Goal: Task Accomplishment & Management: Manage account settings

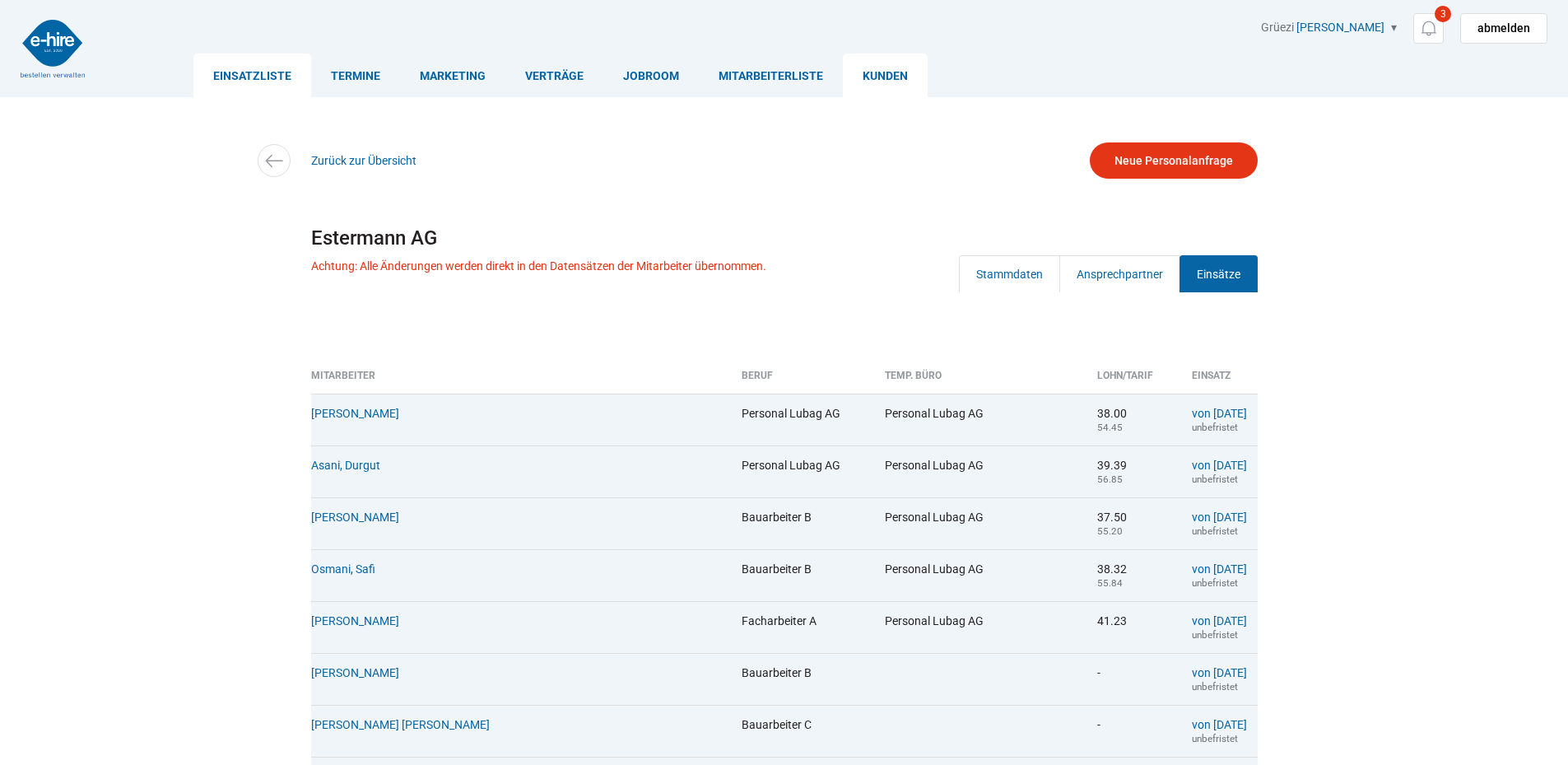
click at [242, 67] on link "Einsatzliste" at bounding box center [252, 75] width 118 height 43
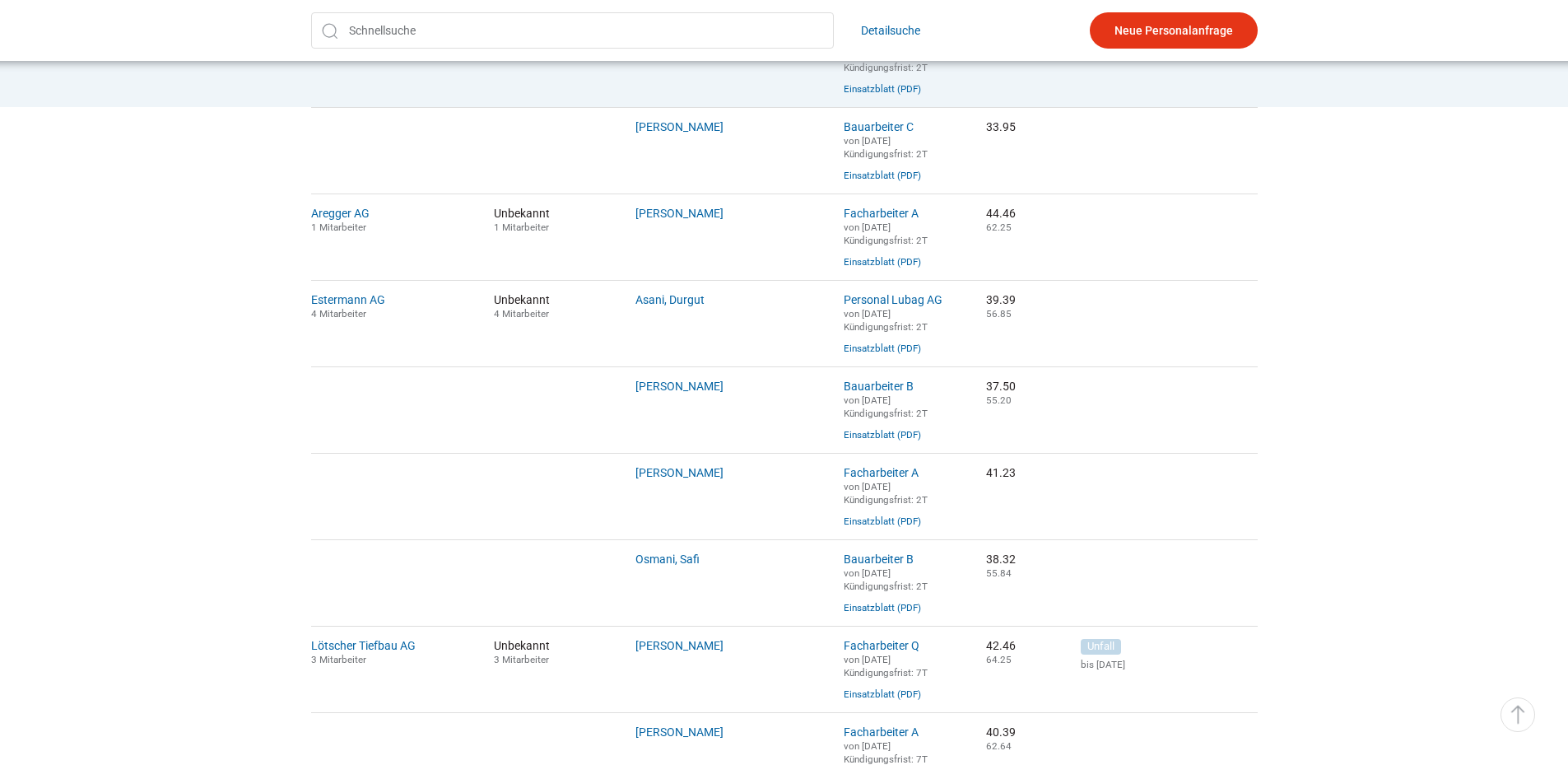
scroll to position [494, 0]
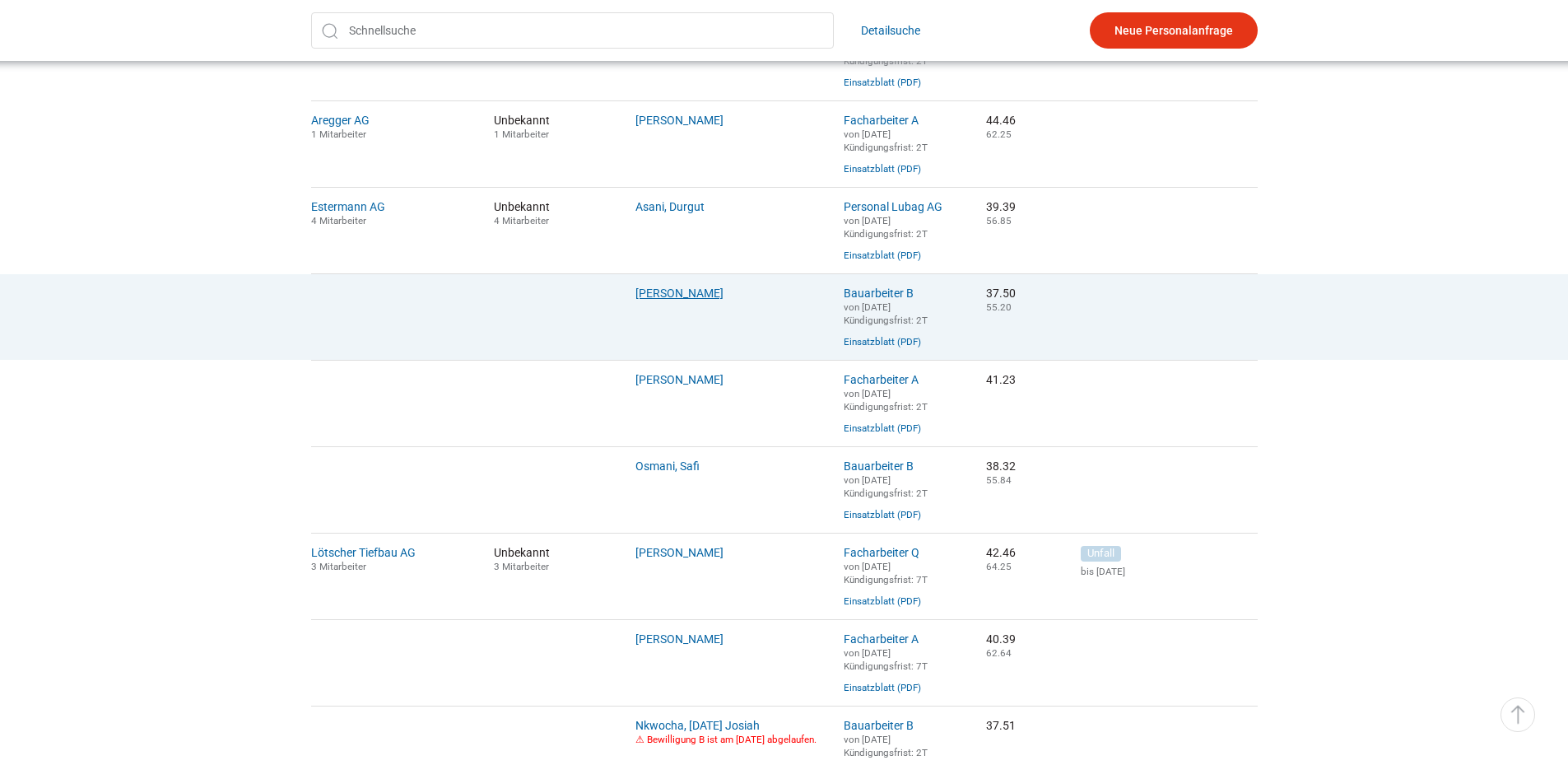
click at [668, 300] on link "Eyenghaleki, Robert" at bounding box center [679, 292] width 88 height 14
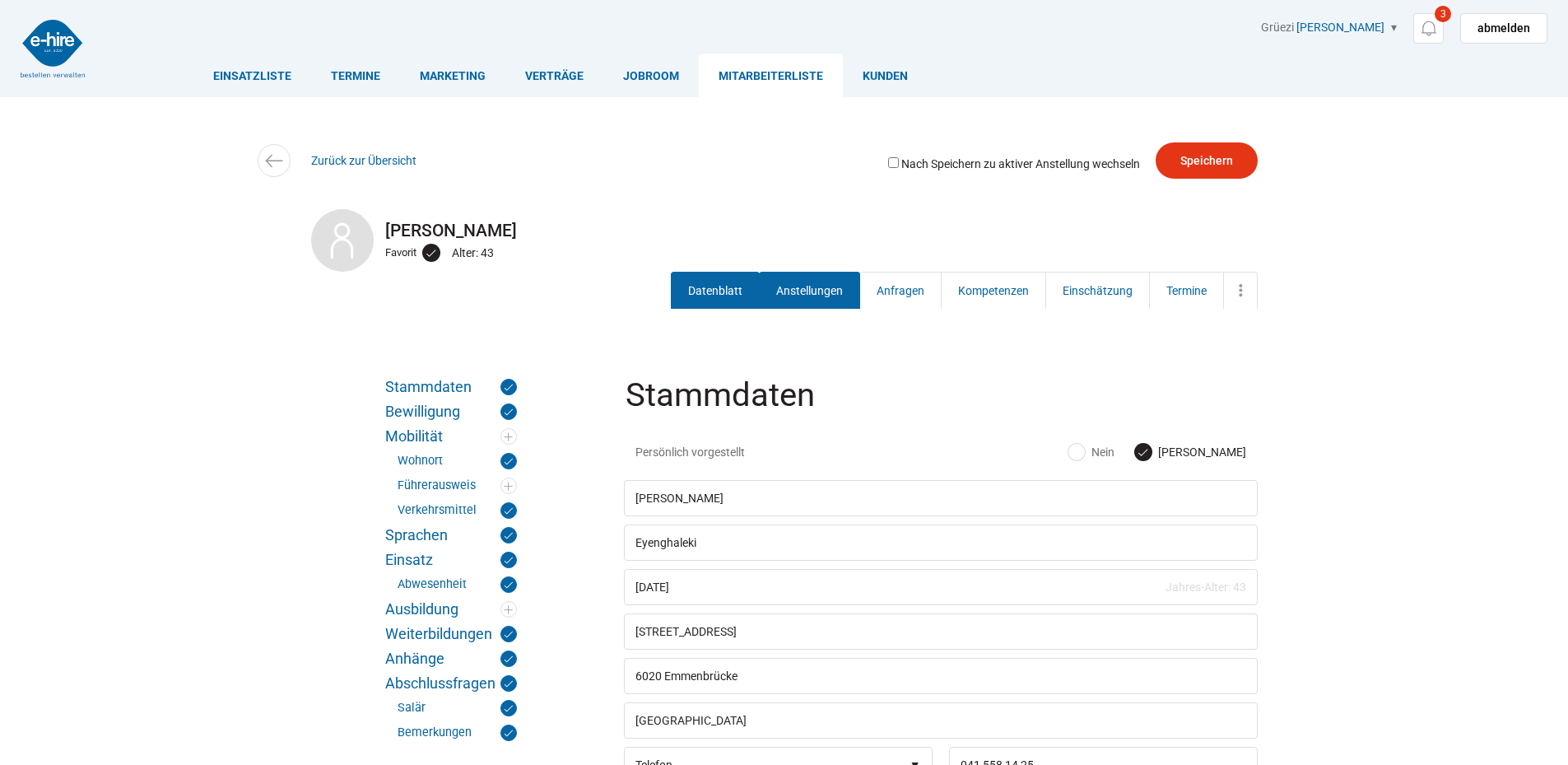
click at [832, 292] on link "Anstellungen" at bounding box center [809, 290] width 102 height 37
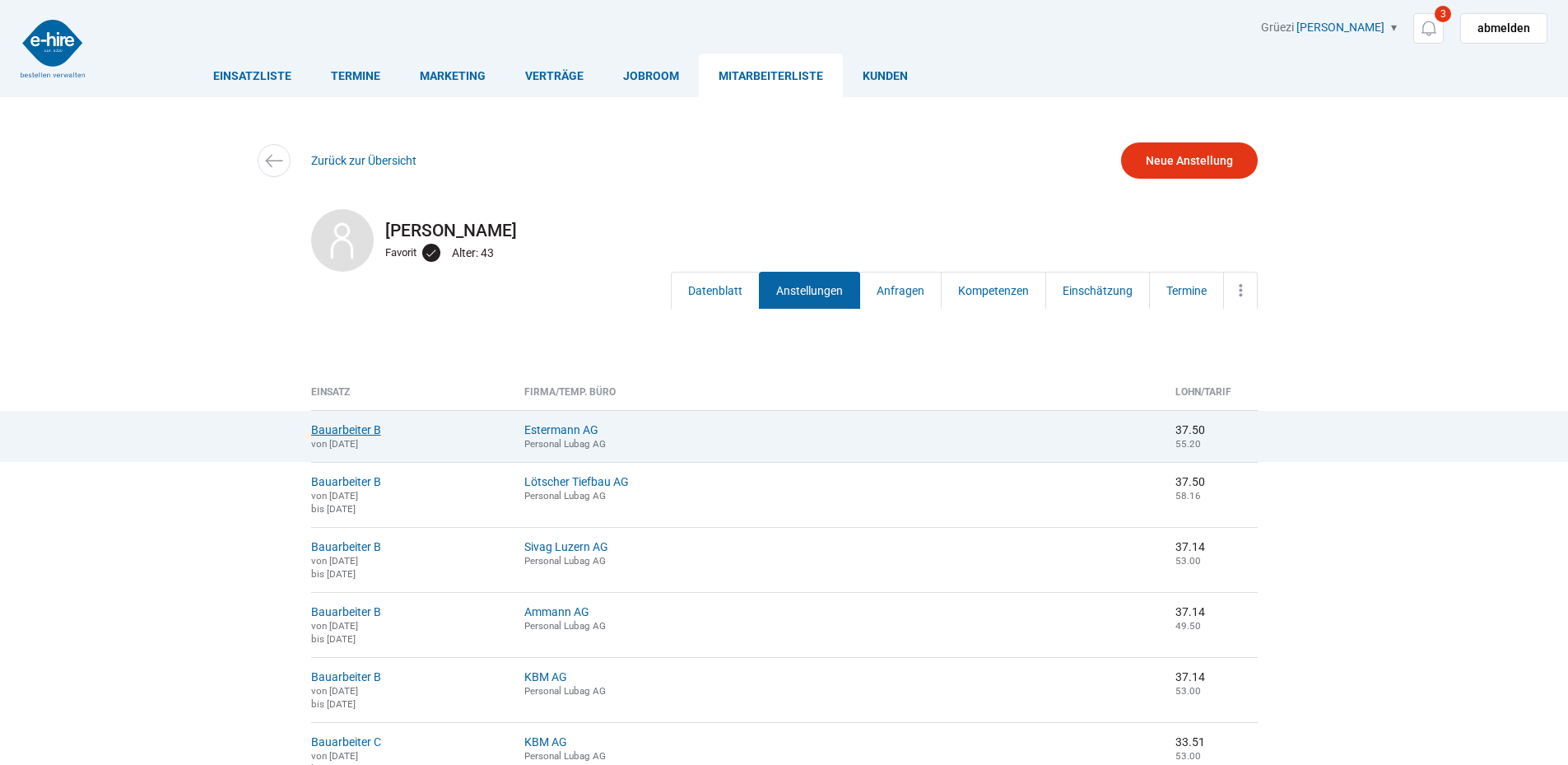
click at [348, 428] on link "Bauarbeiter B" at bounding box center [346, 429] width 70 height 14
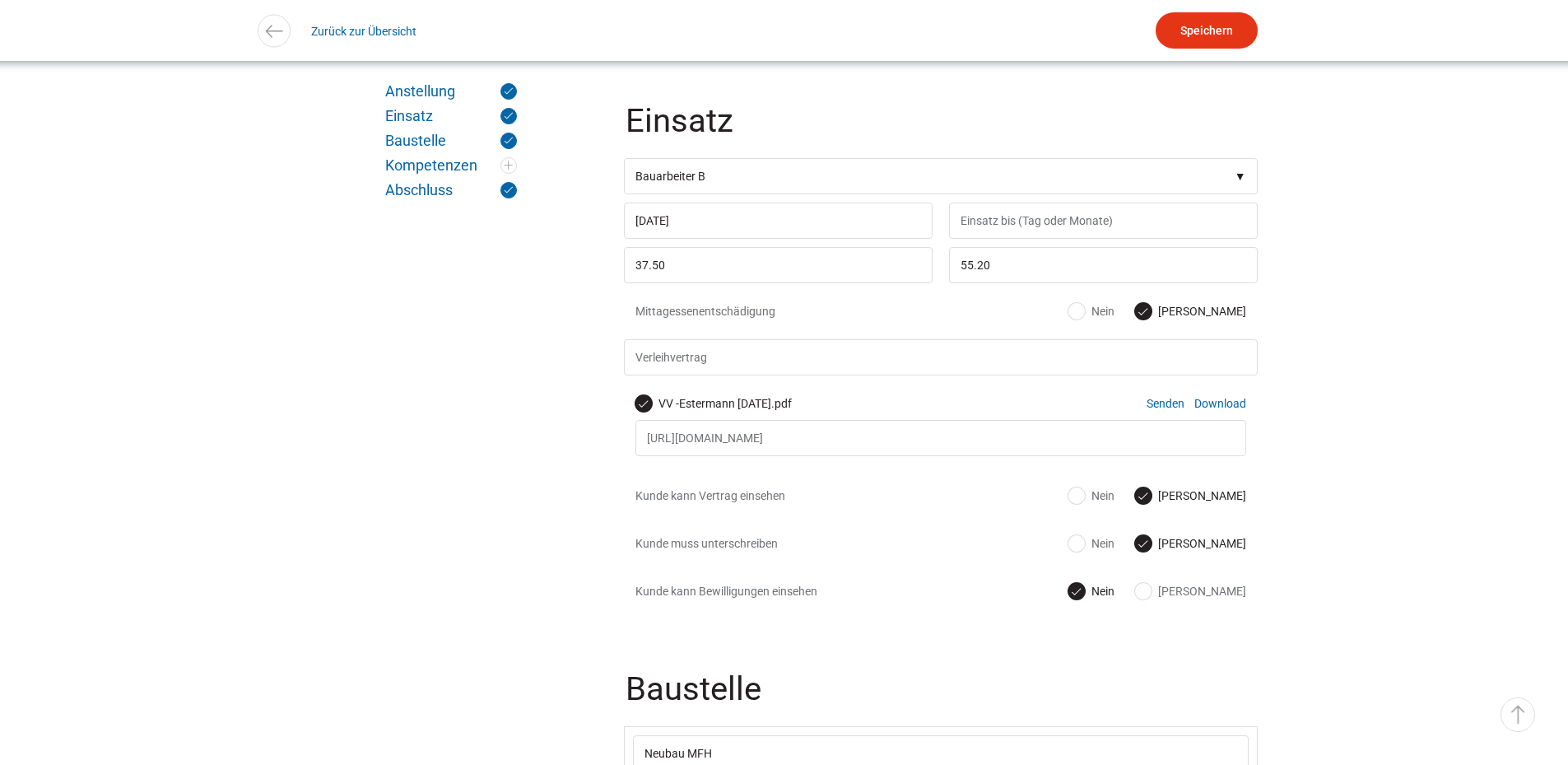
scroll to position [824, 0]
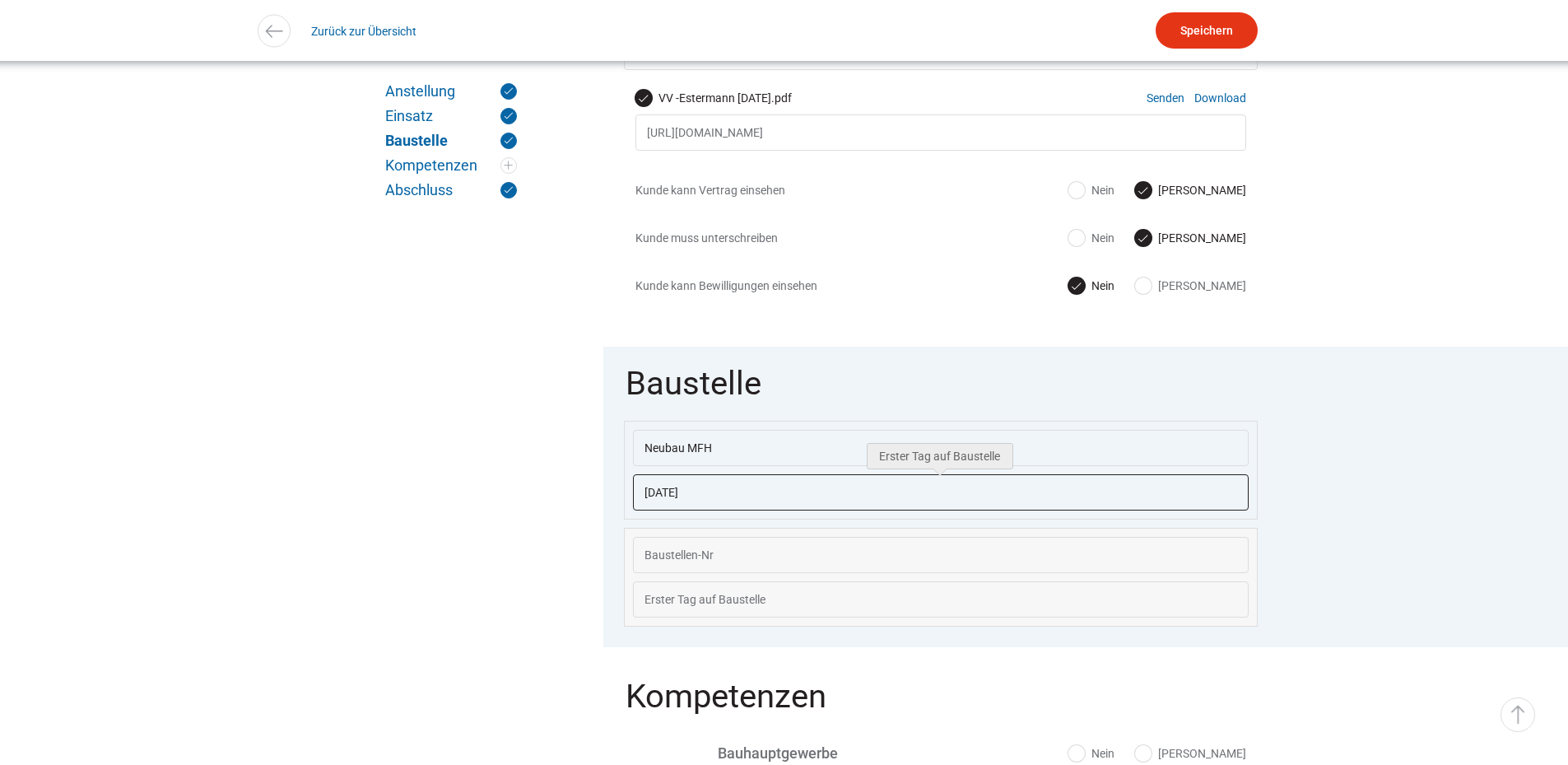
click at [736, 487] on input "[DATE]" at bounding box center [940, 492] width 615 height 36
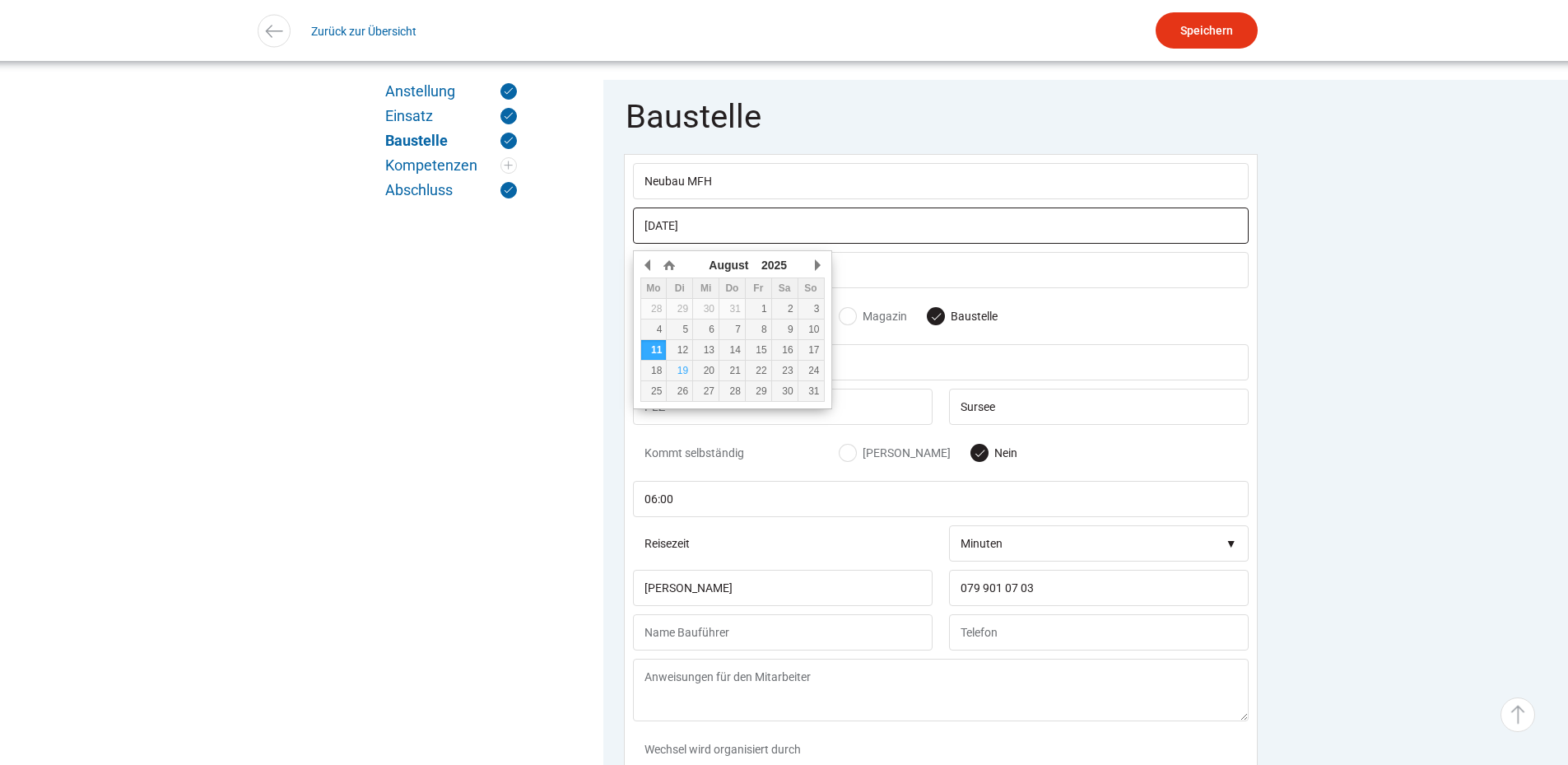
scroll to position [1241, 0]
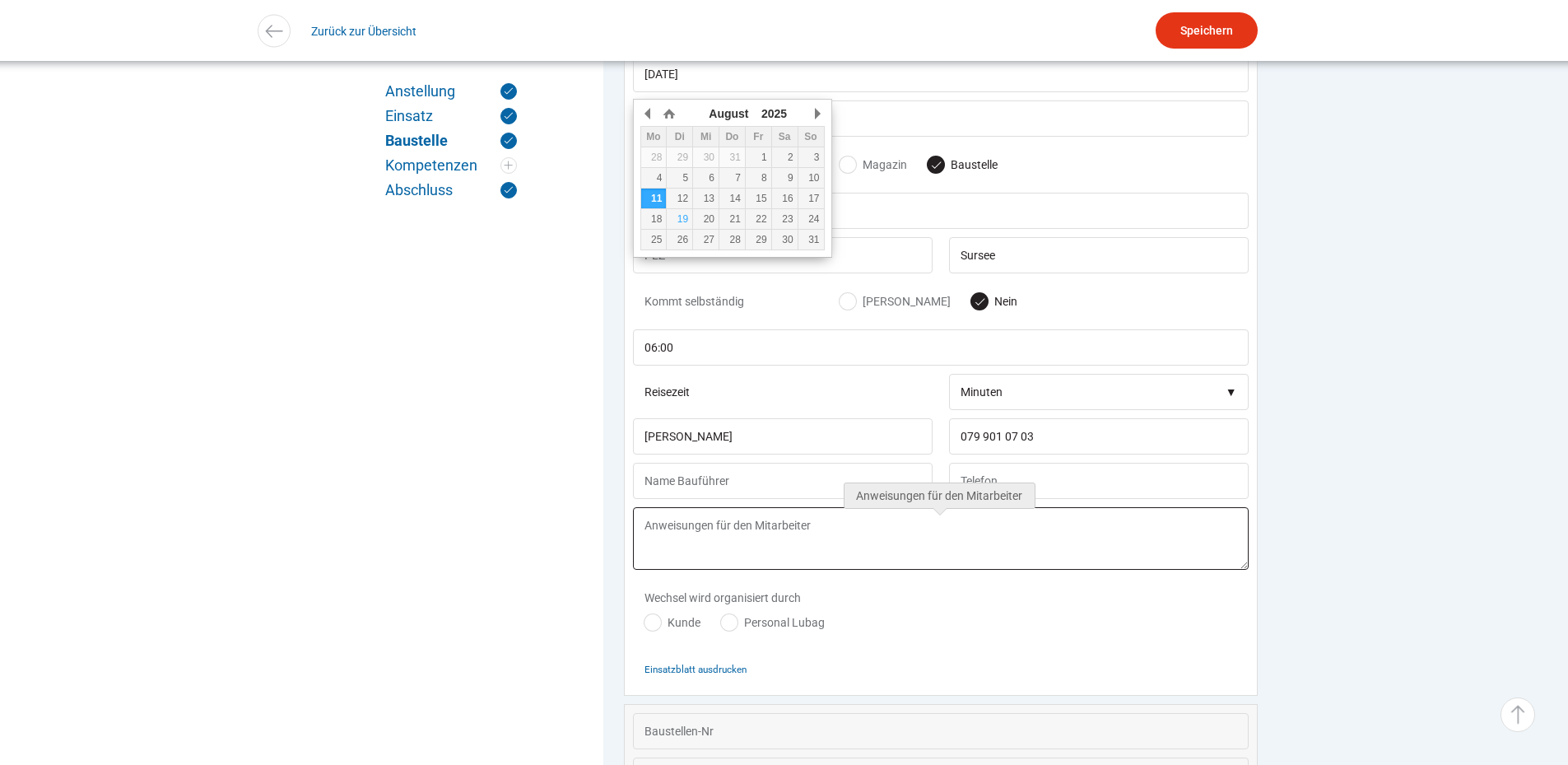
click at [951, 560] on textarea at bounding box center [940, 539] width 615 height 63
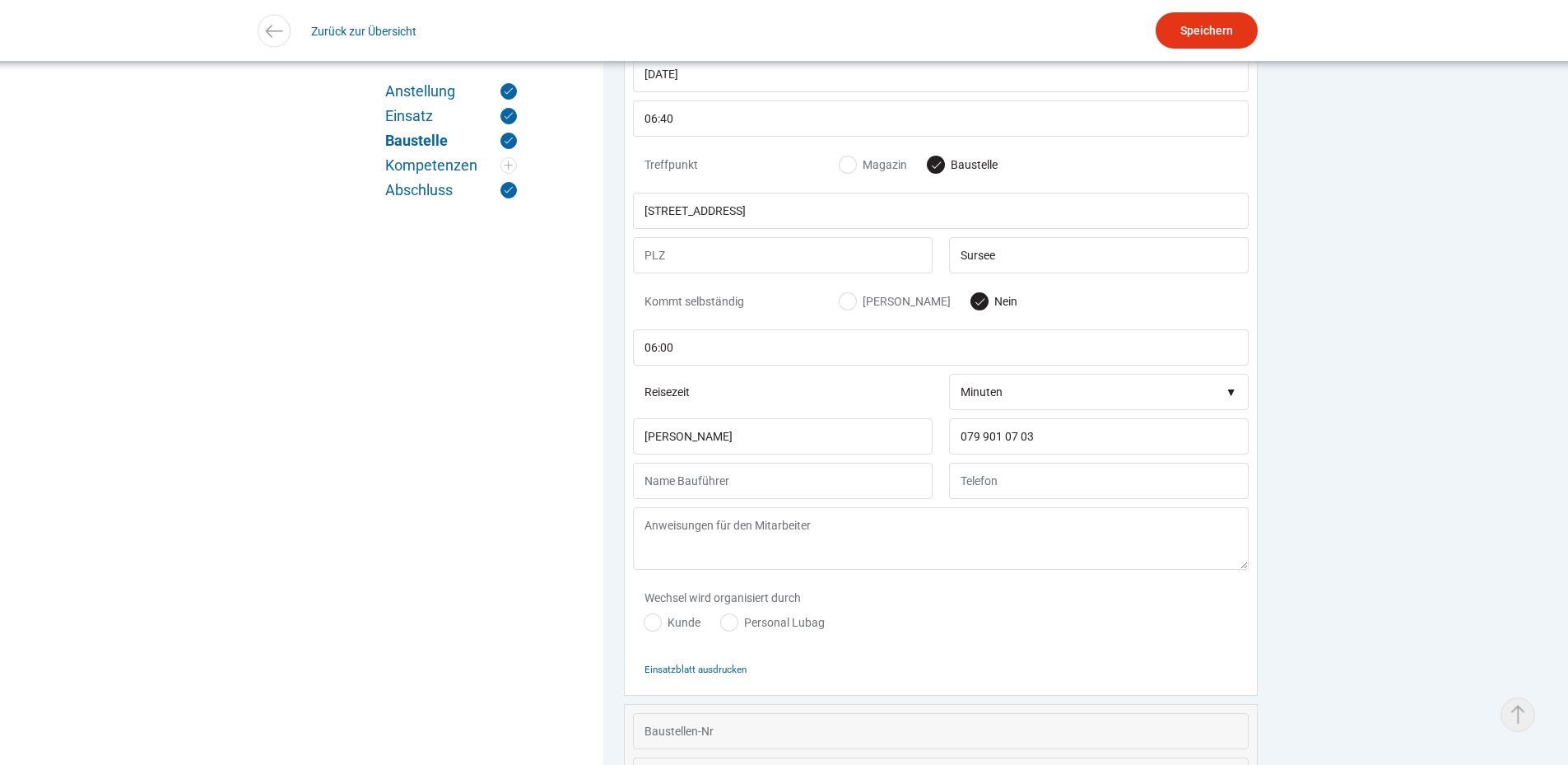
click at [1513, 721] on link "▵ Nach oben" at bounding box center [1518, 715] width 34 height 34
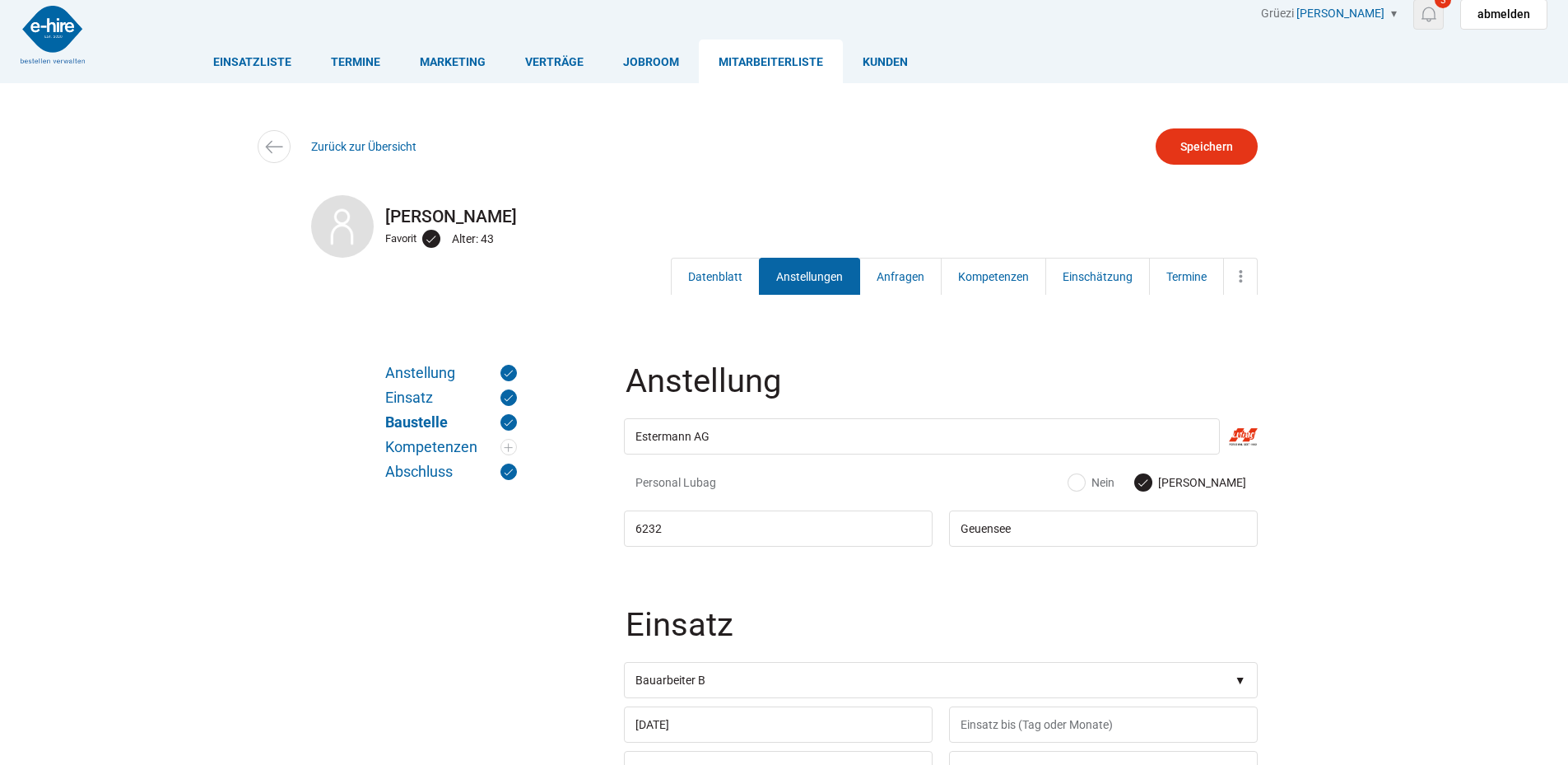
scroll to position [0, 0]
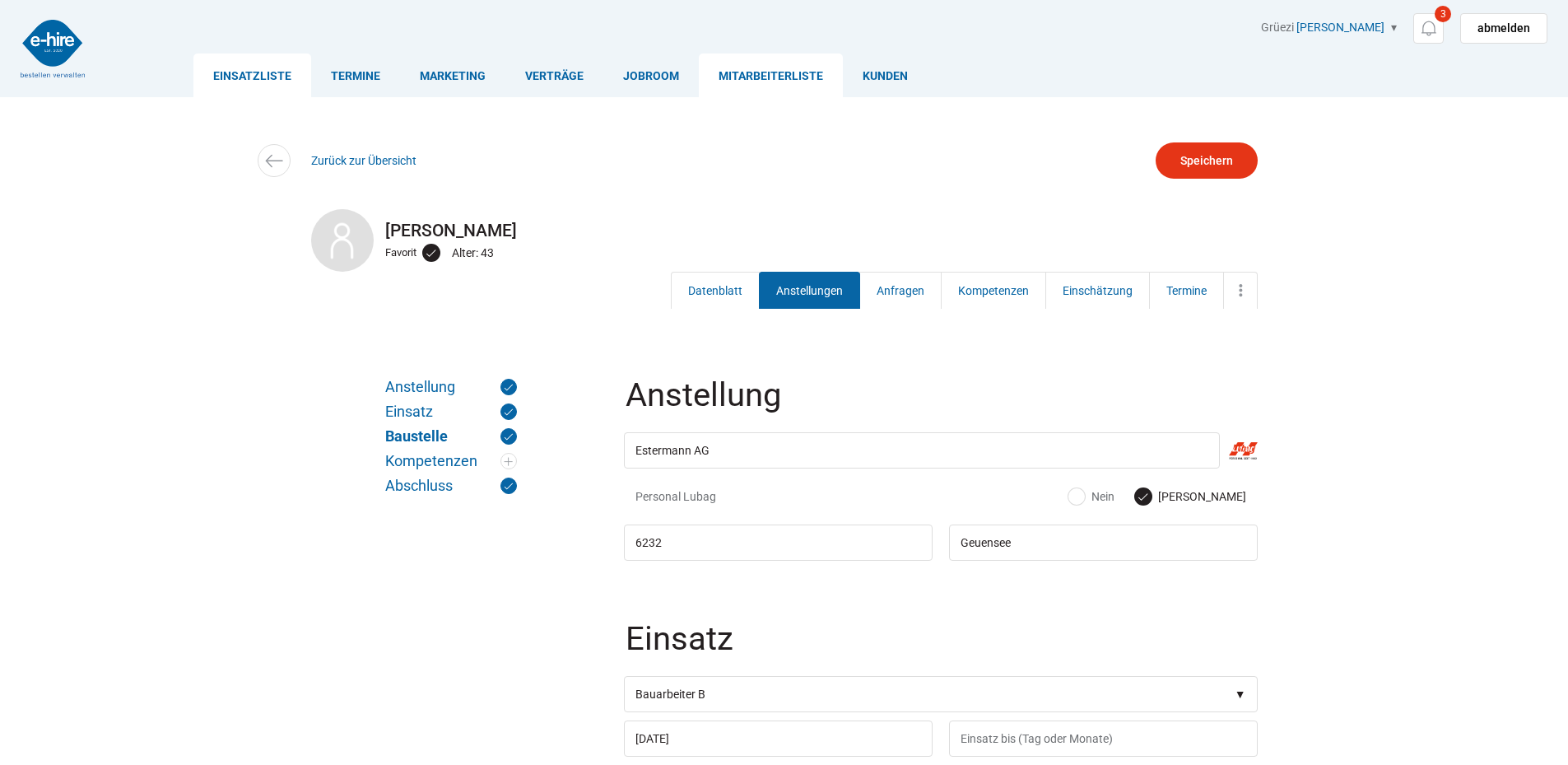
click at [232, 79] on link "Einsatzliste" at bounding box center [252, 75] width 118 height 43
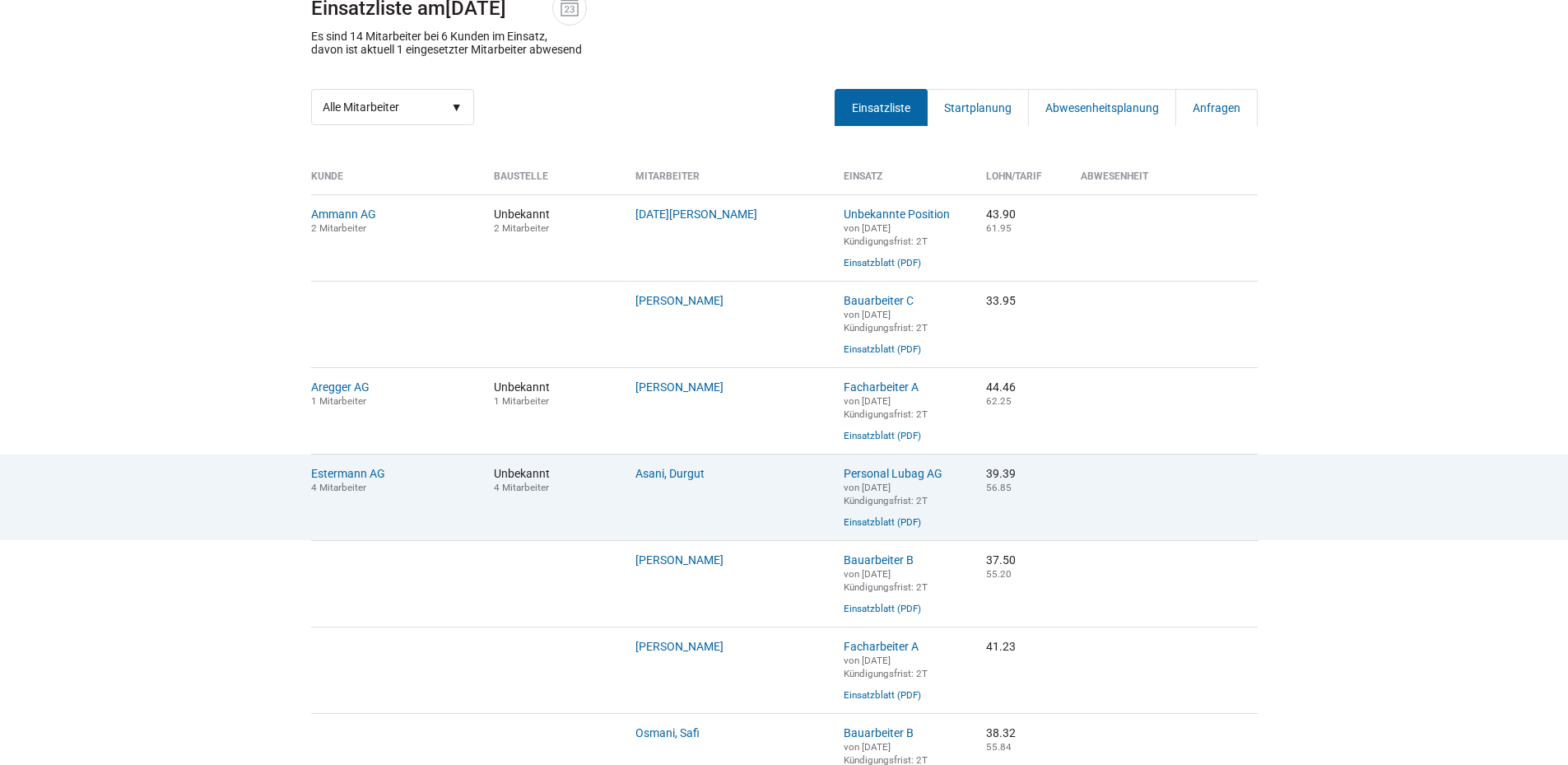
scroll to position [247, 0]
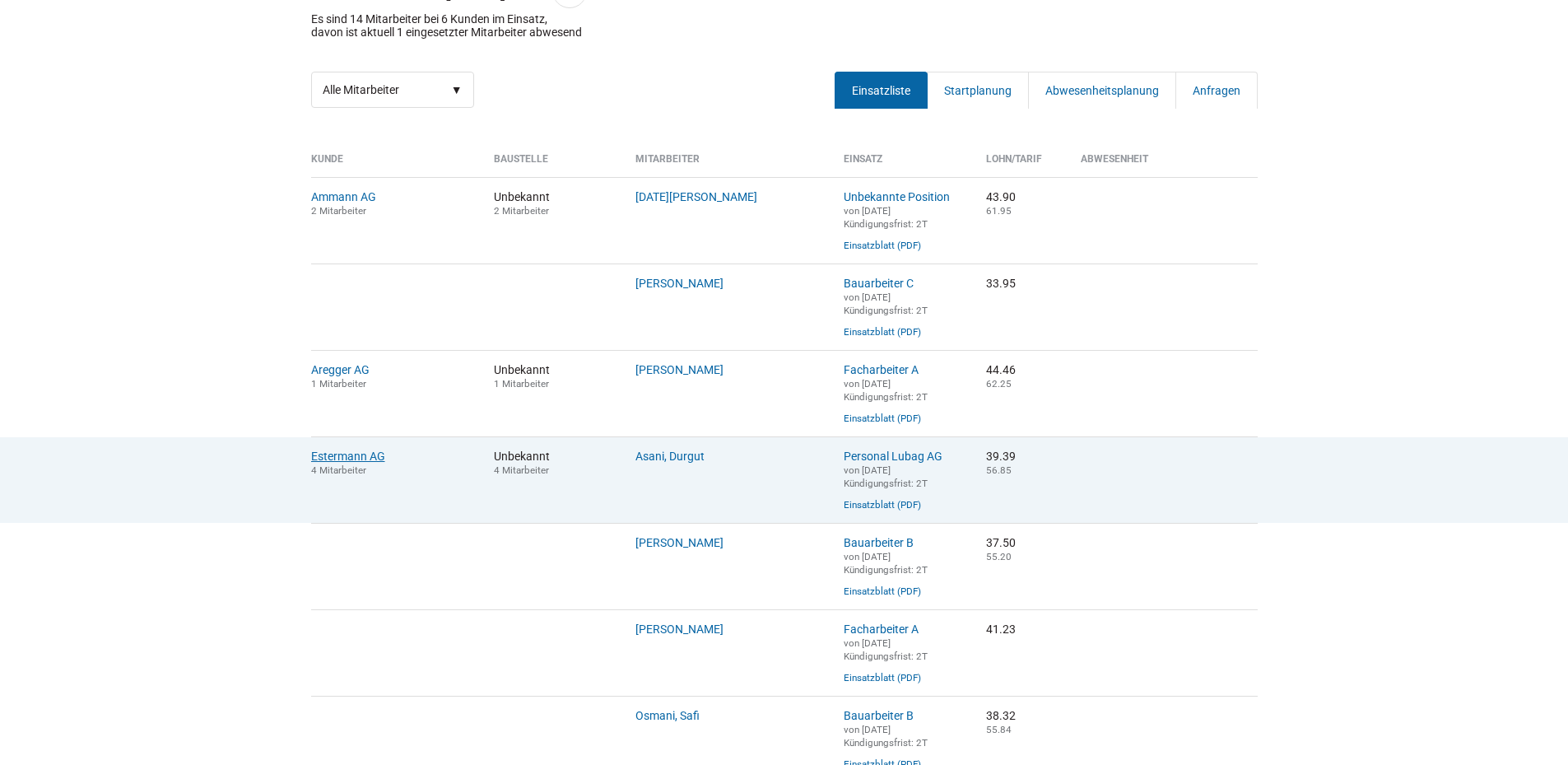
click at [330, 463] on link "Estermann AG" at bounding box center [348, 455] width 74 height 14
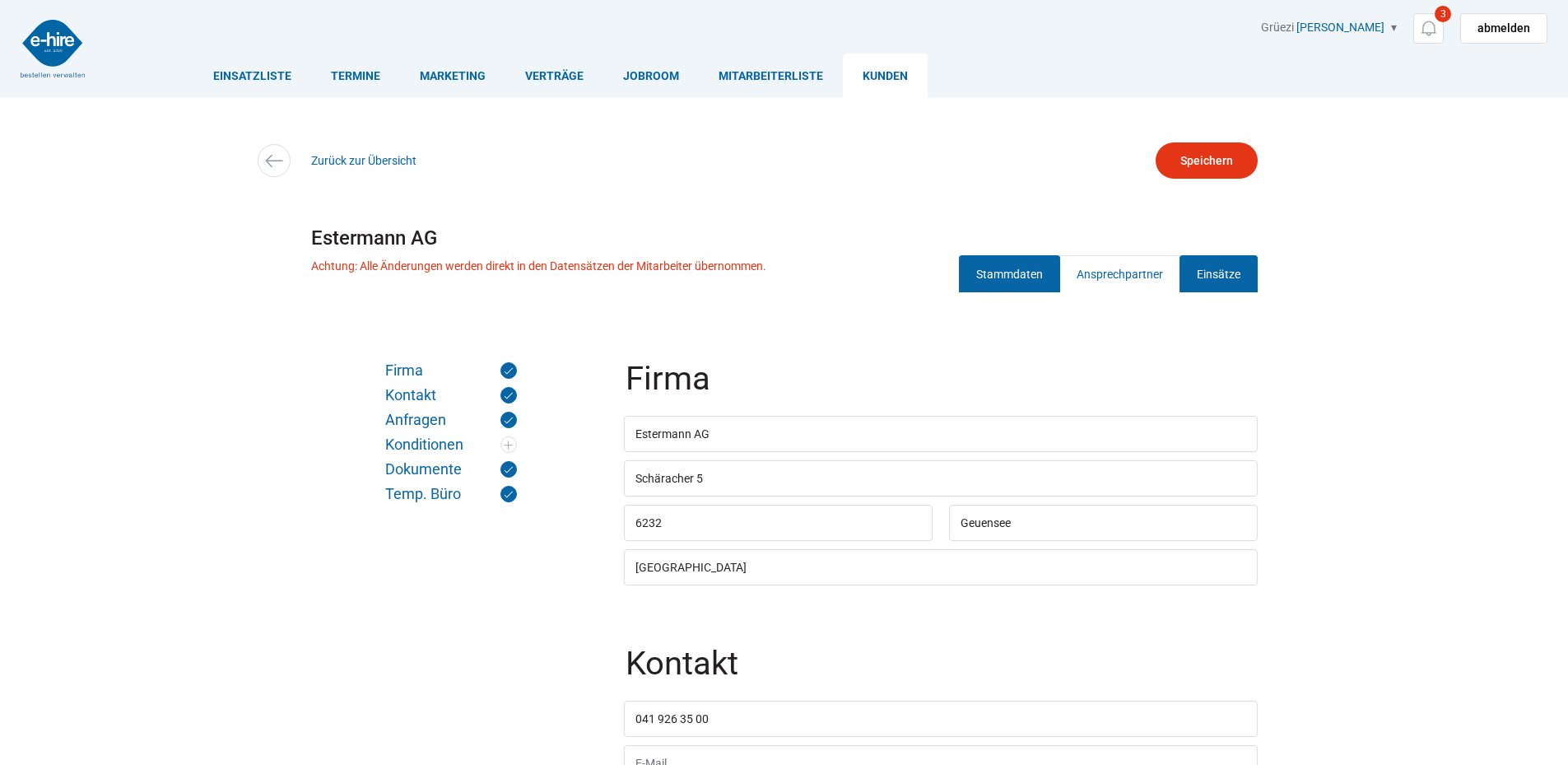
click at [1203, 272] on link "Einsätze" at bounding box center [1218, 274] width 78 height 37
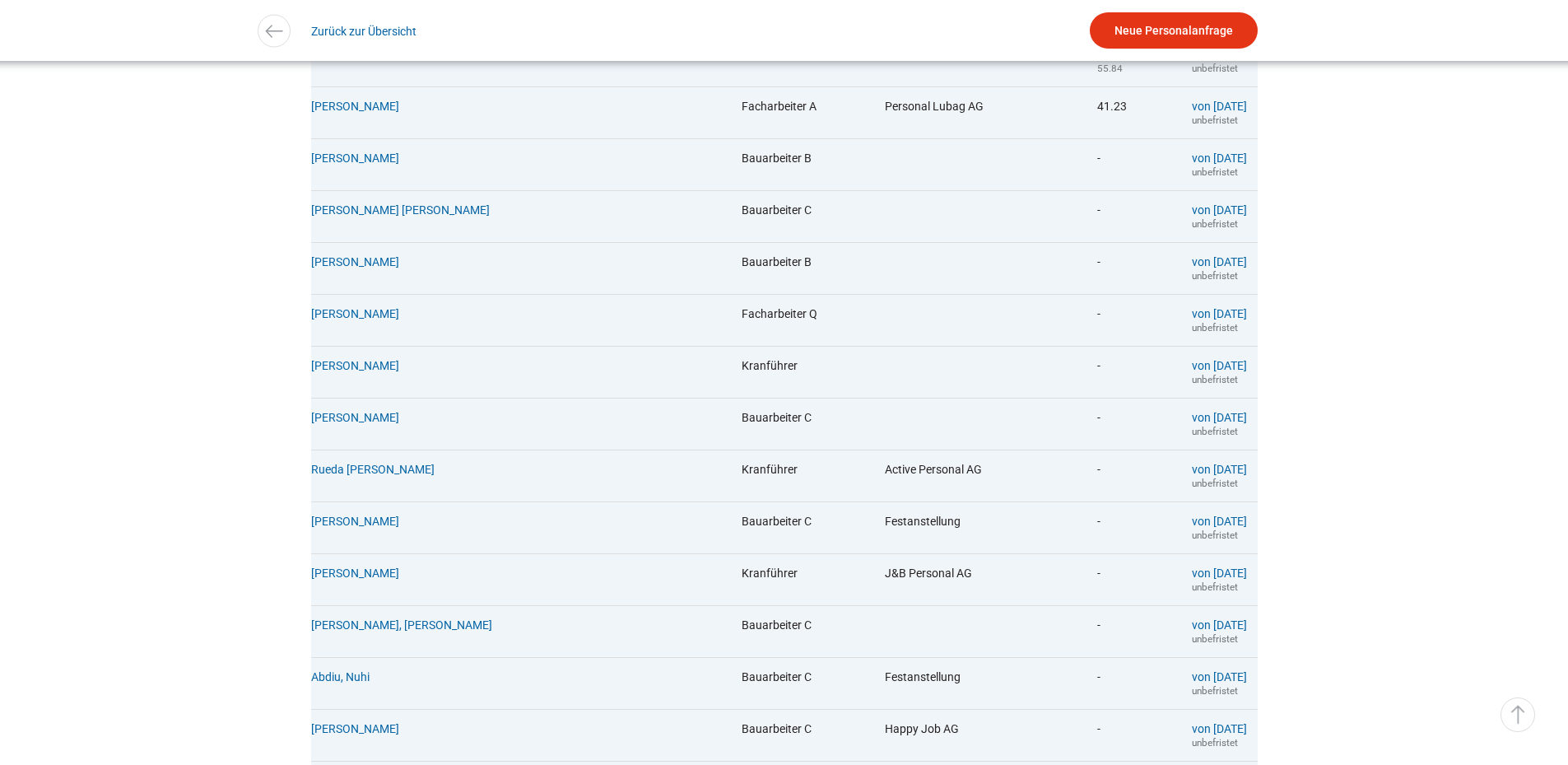
scroll to position [247, 0]
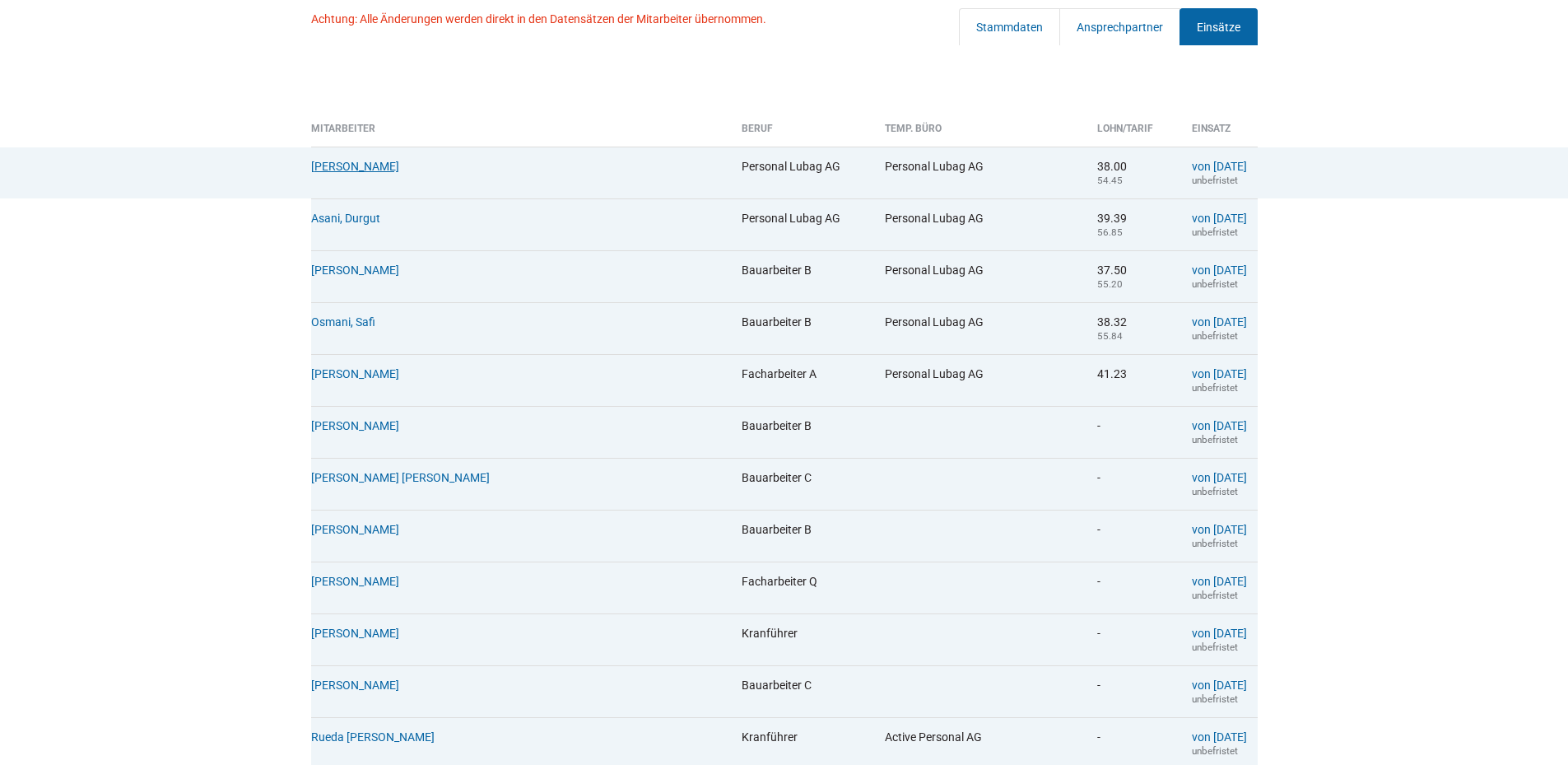
click at [327, 167] on link "Cacace, Danilo" at bounding box center [355, 166] width 88 height 14
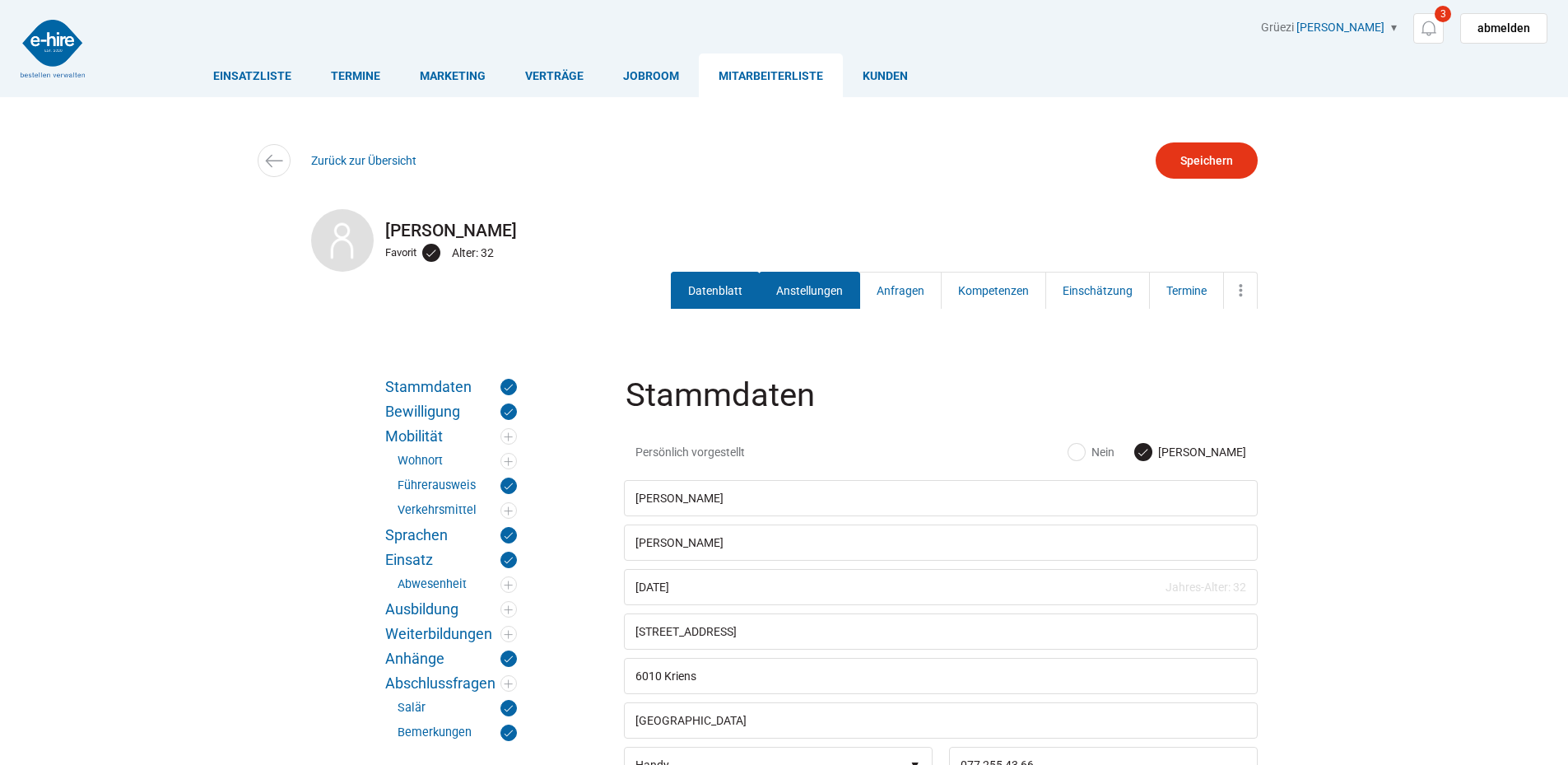
click at [787, 276] on link "Anstellungen" at bounding box center [809, 290] width 102 height 37
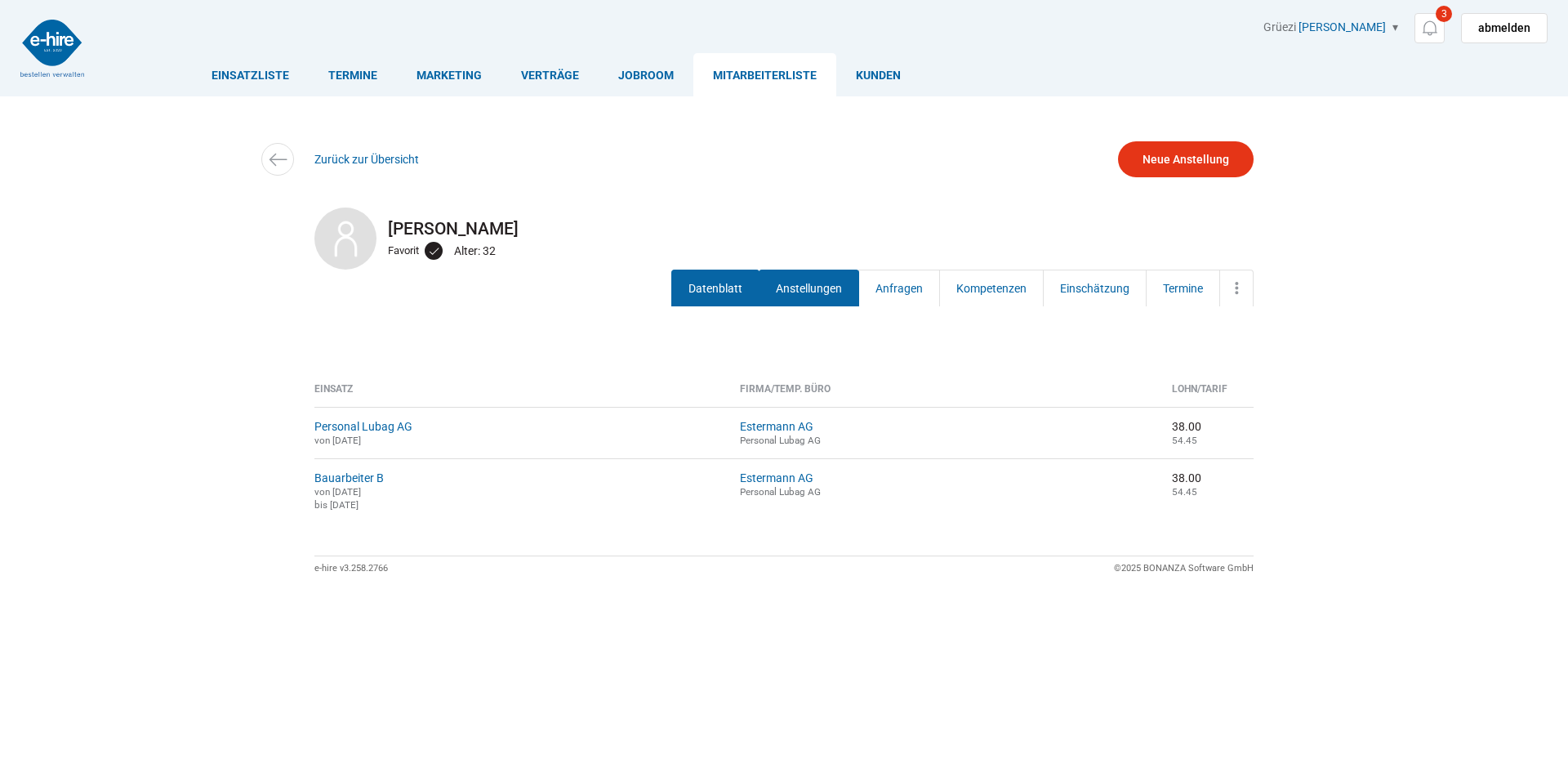
click at [699, 287] on link "Datenblatt" at bounding box center [715, 288] width 88 height 37
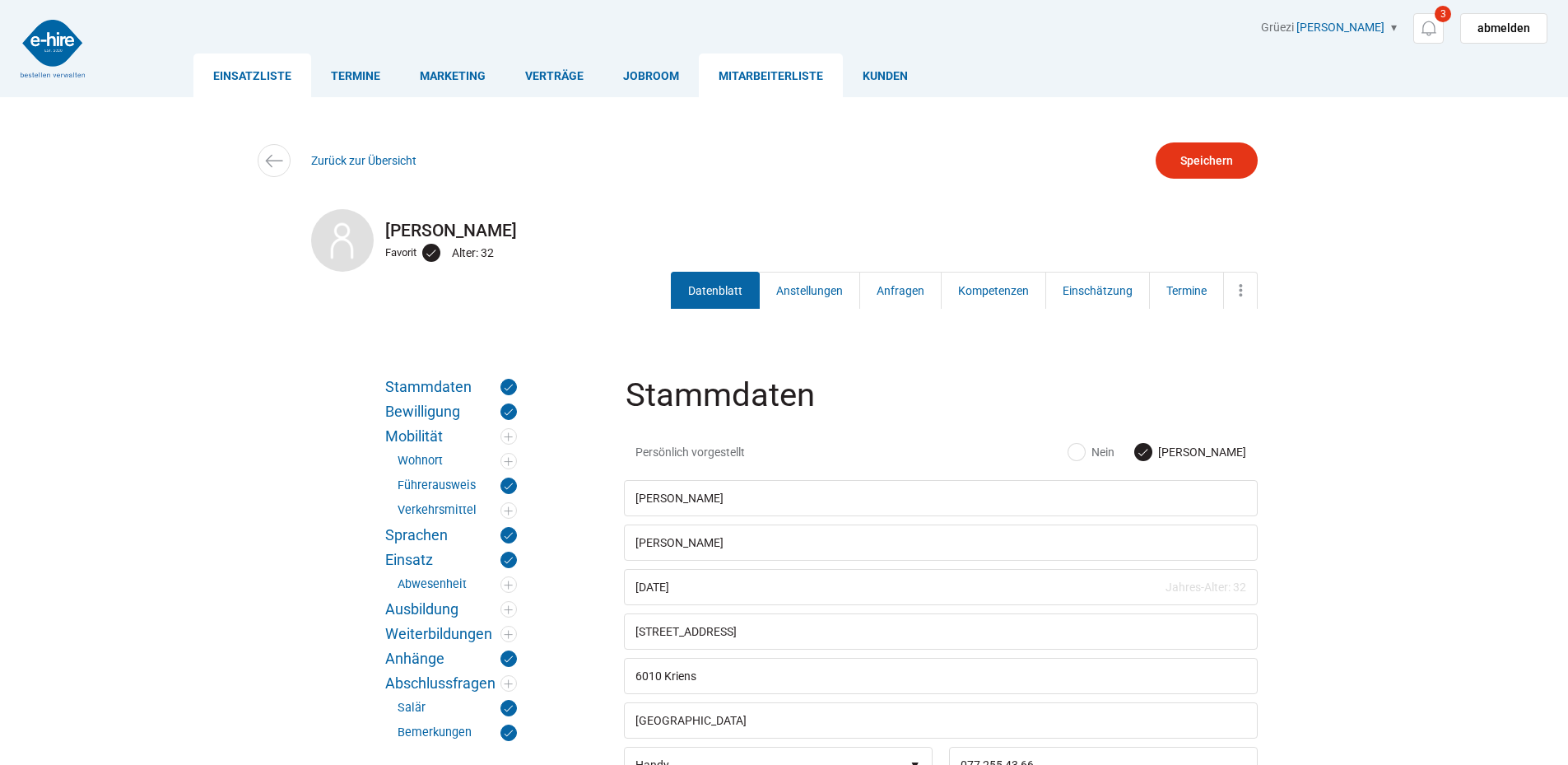
click at [234, 77] on link "Einsatzliste" at bounding box center [252, 75] width 118 height 43
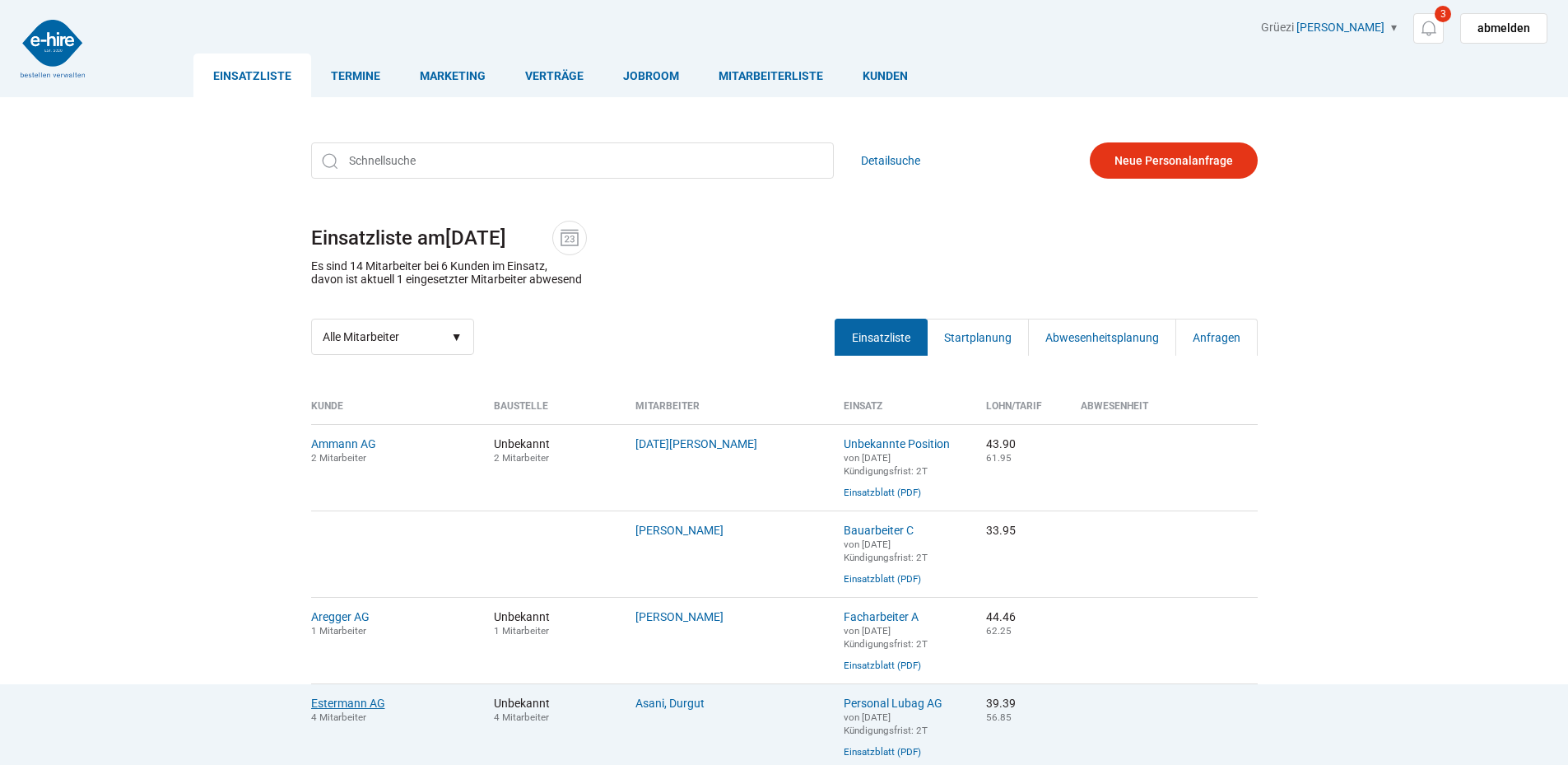
click at [364, 710] on link "Estermann AG" at bounding box center [348, 703] width 74 height 14
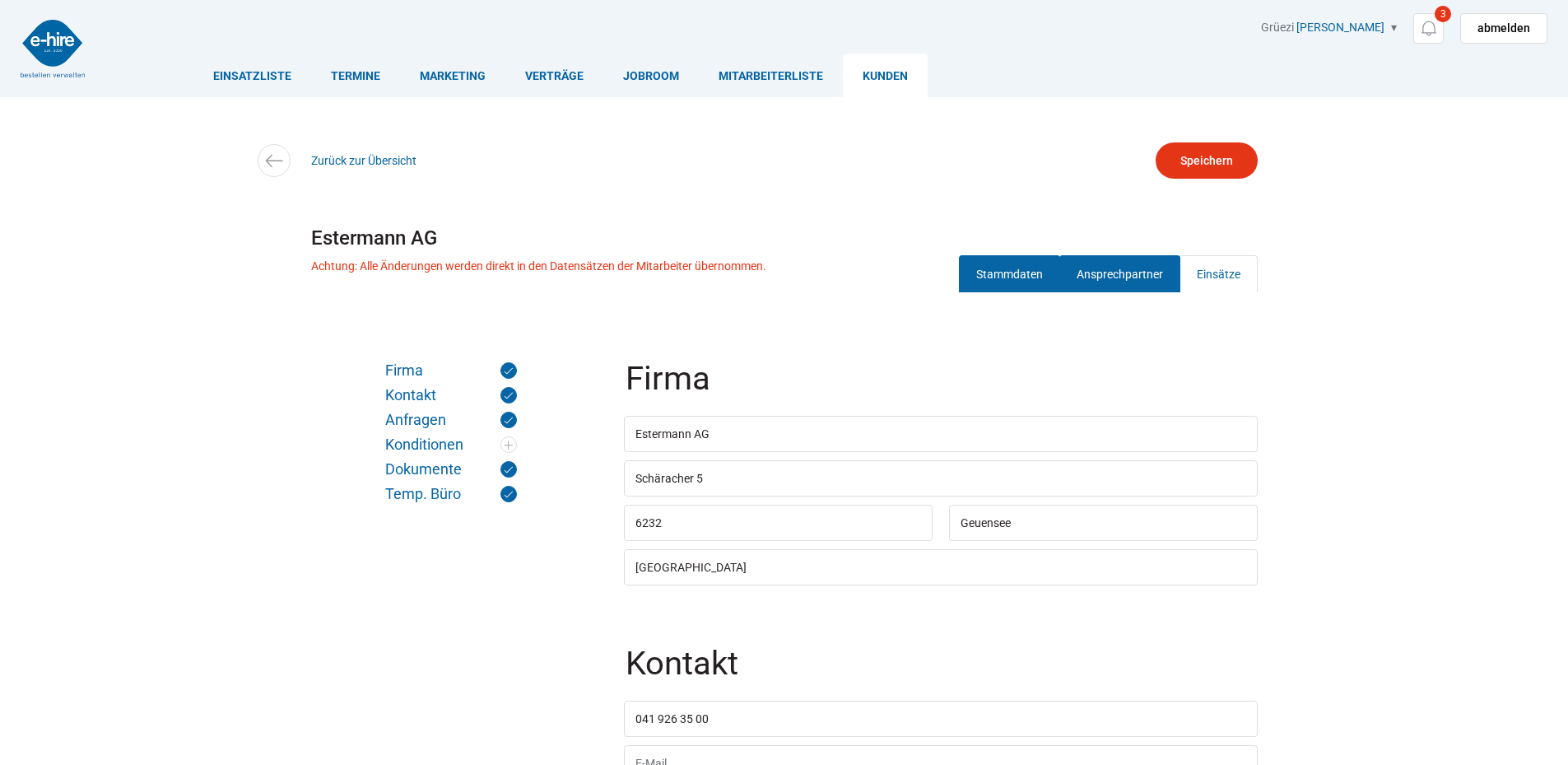
click at [1150, 260] on link "Ansprechpartner" at bounding box center [1119, 274] width 121 height 37
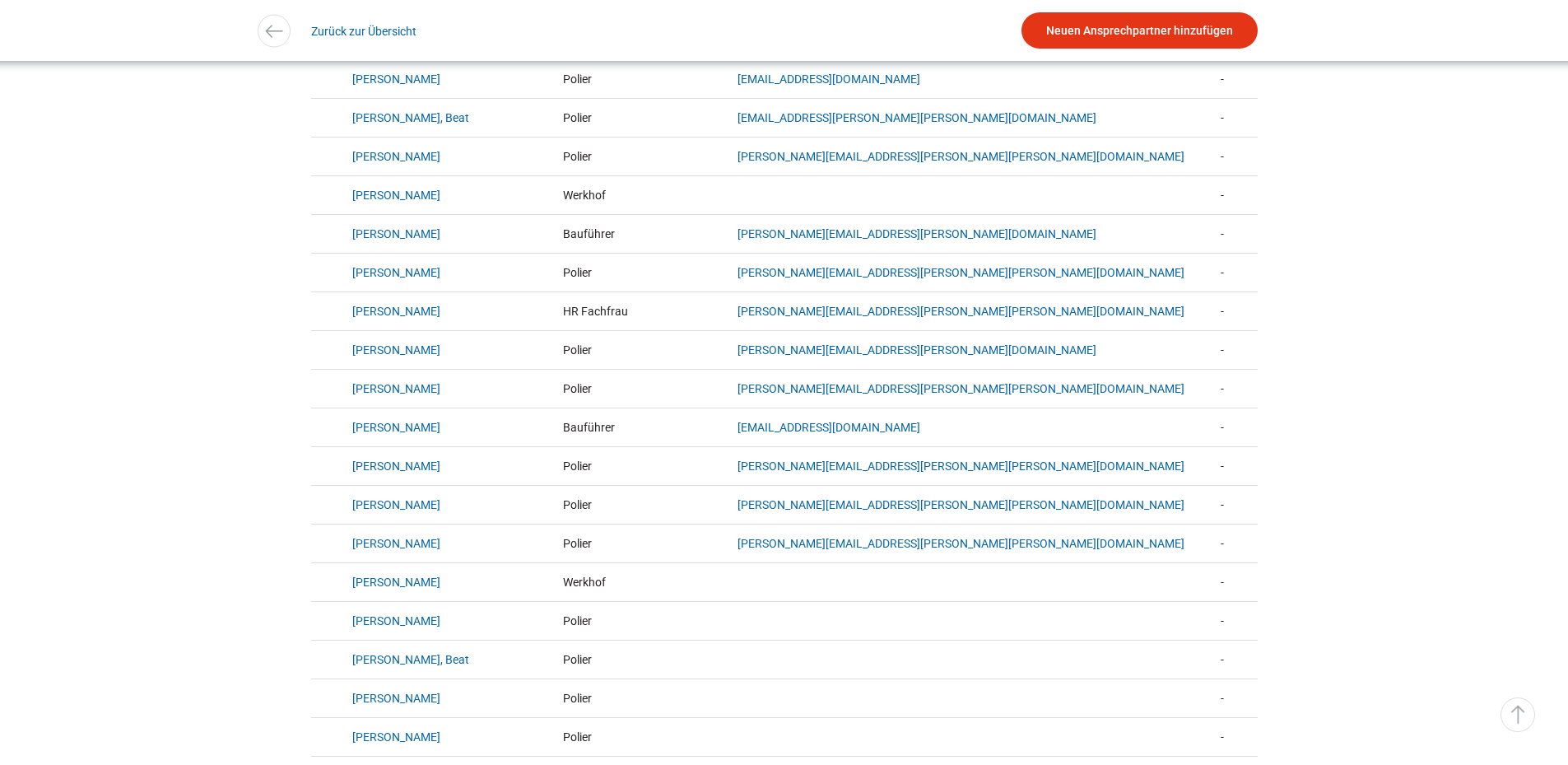
scroll to position [741, 0]
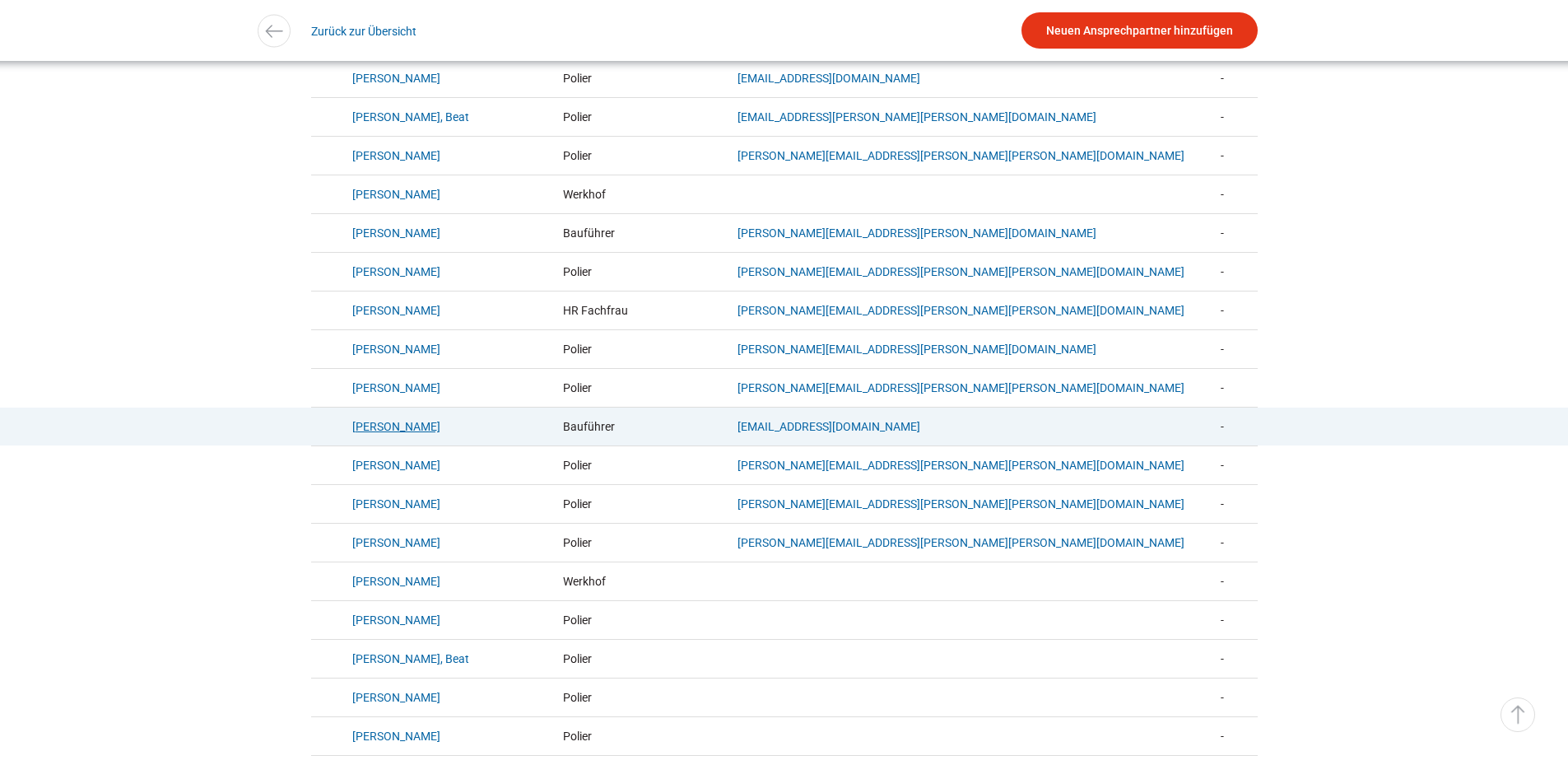
click at [395, 433] on link "Castelli, Dino" at bounding box center [397, 427] width 88 height 14
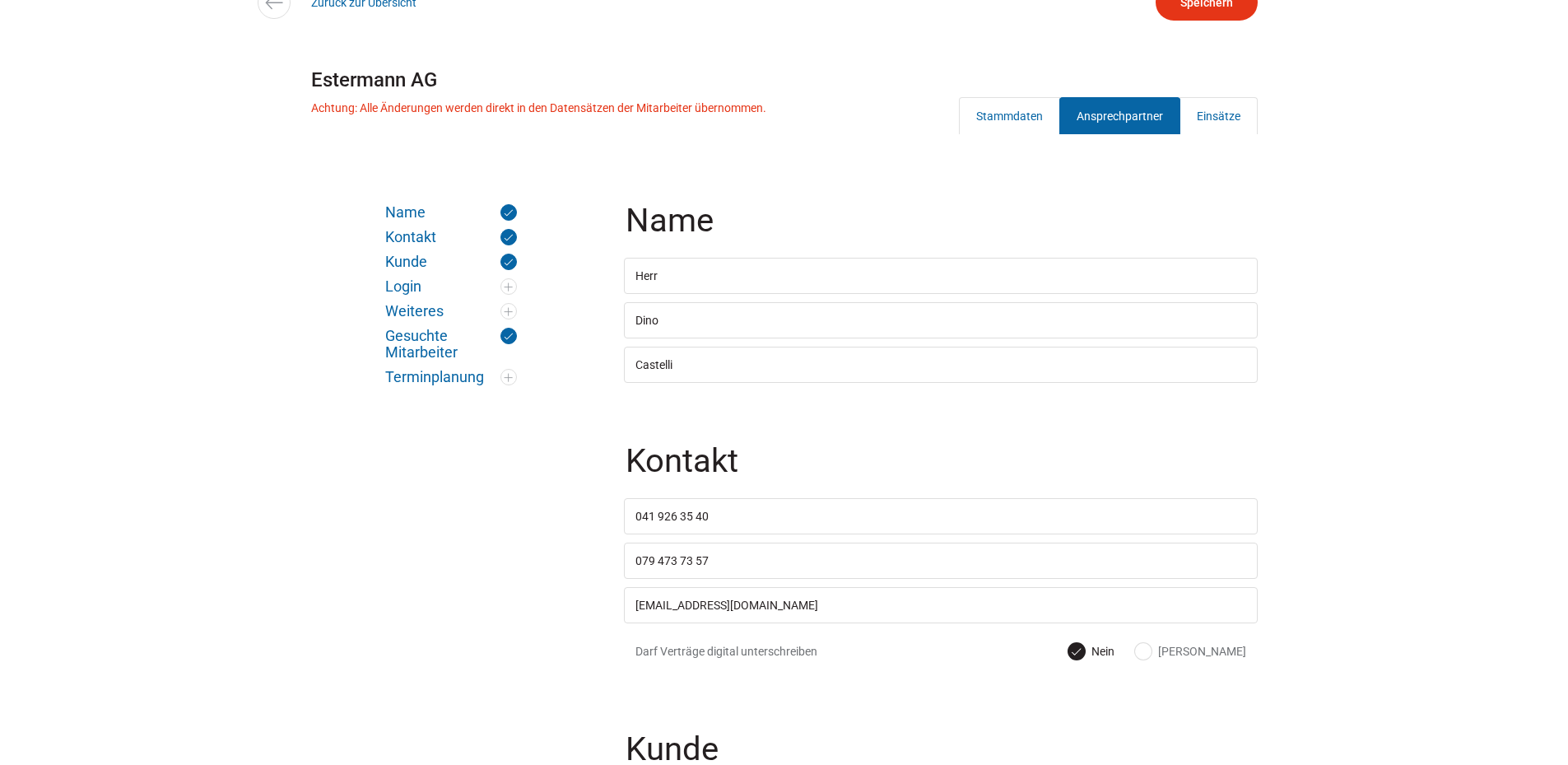
scroll to position [411, 0]
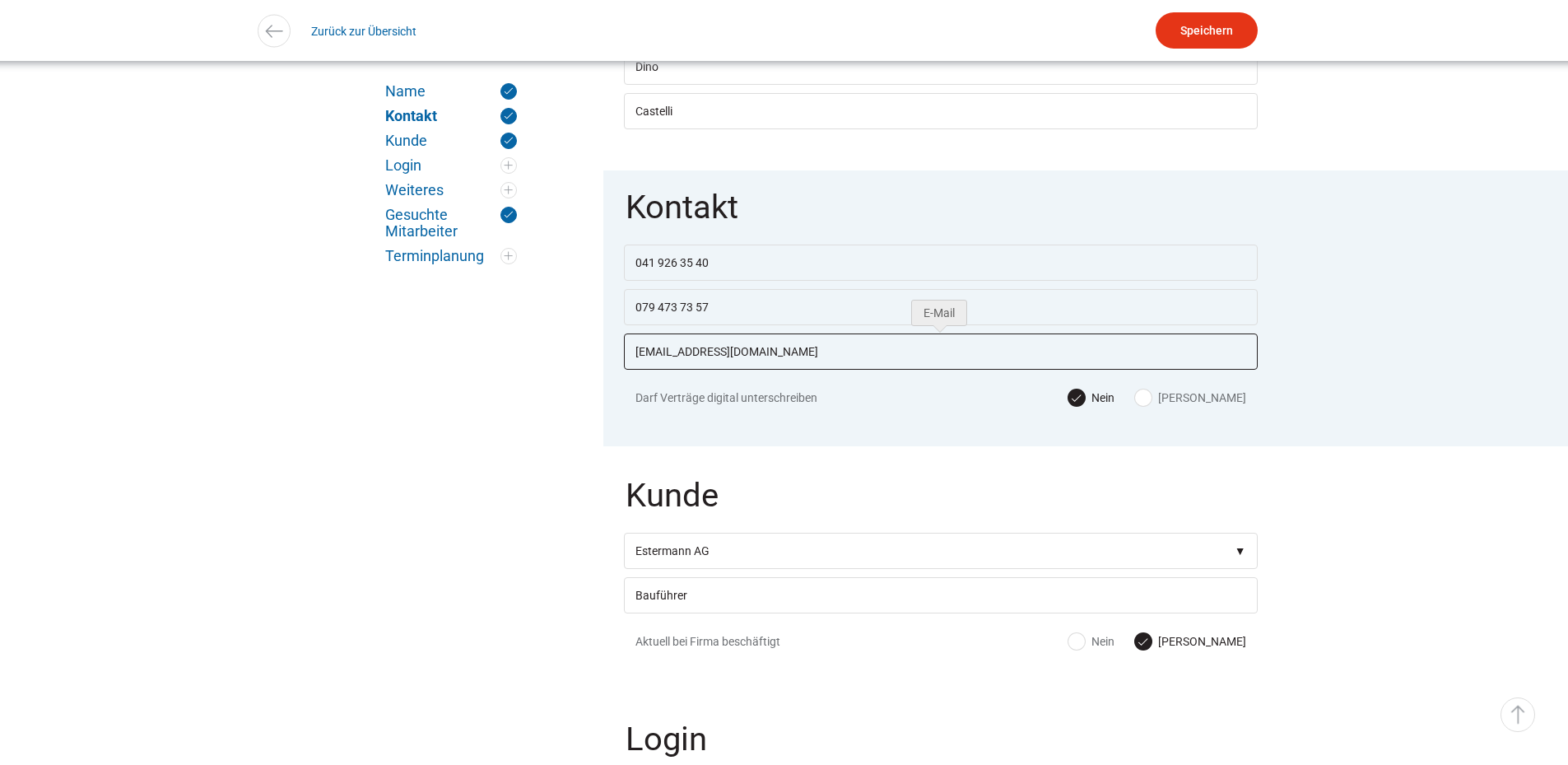
drag, startPoint x: 832, startPoint y: 353, endPoint x: 603, endPoint y: 350, distance: 229.0
click at [604, 350] on fieldset "Kontakt 041 926 35 40 079 473 73 57 dino.castelli@estermann.ch Darf Verträge di…" at bounding box center [941, 308] width 675 height 275
click at [1520, 707] on link "▵ Nach oben" at bounding box center [1518, 715] width 34 height 34
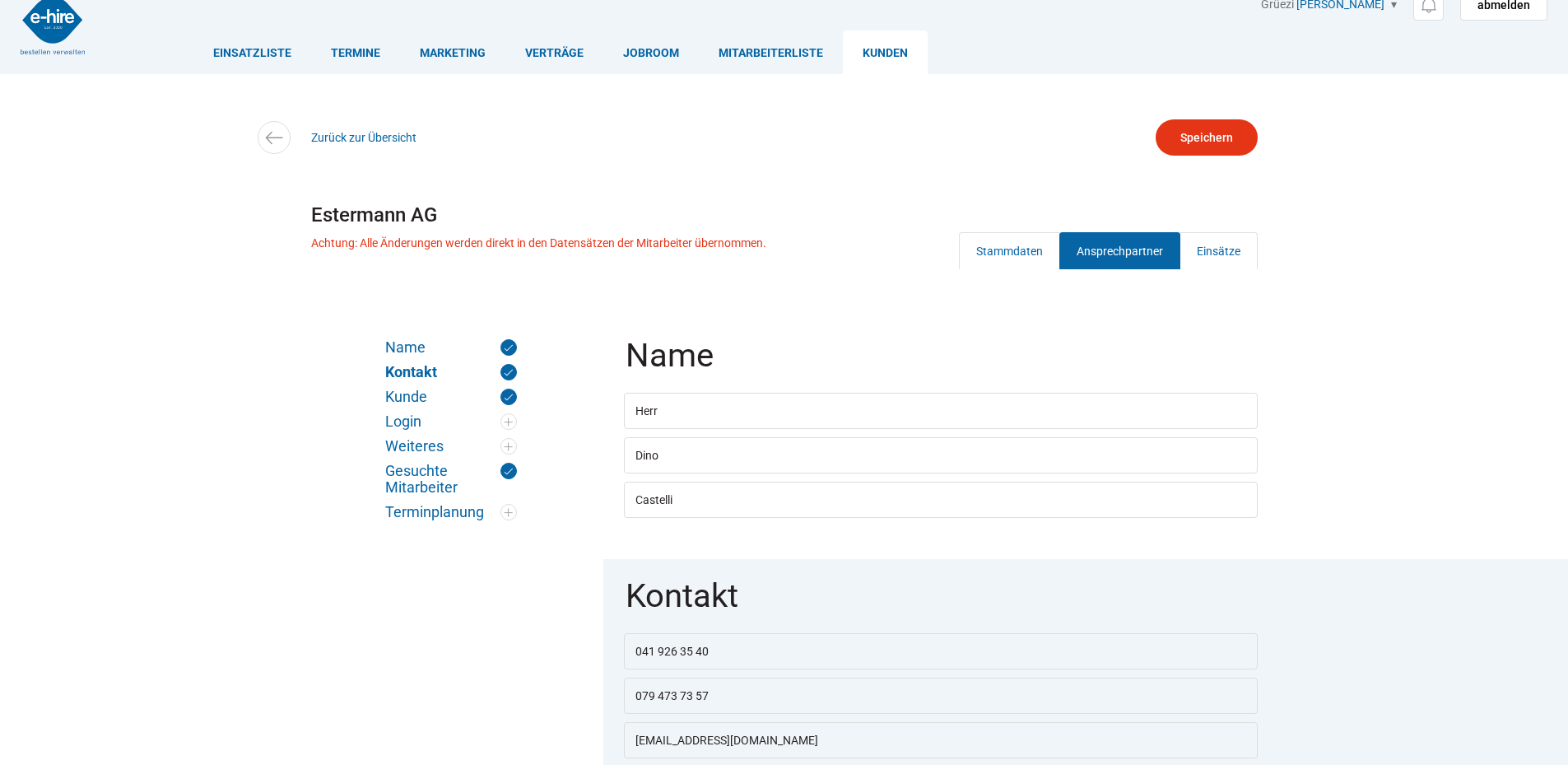
scroll to position [0, 0]
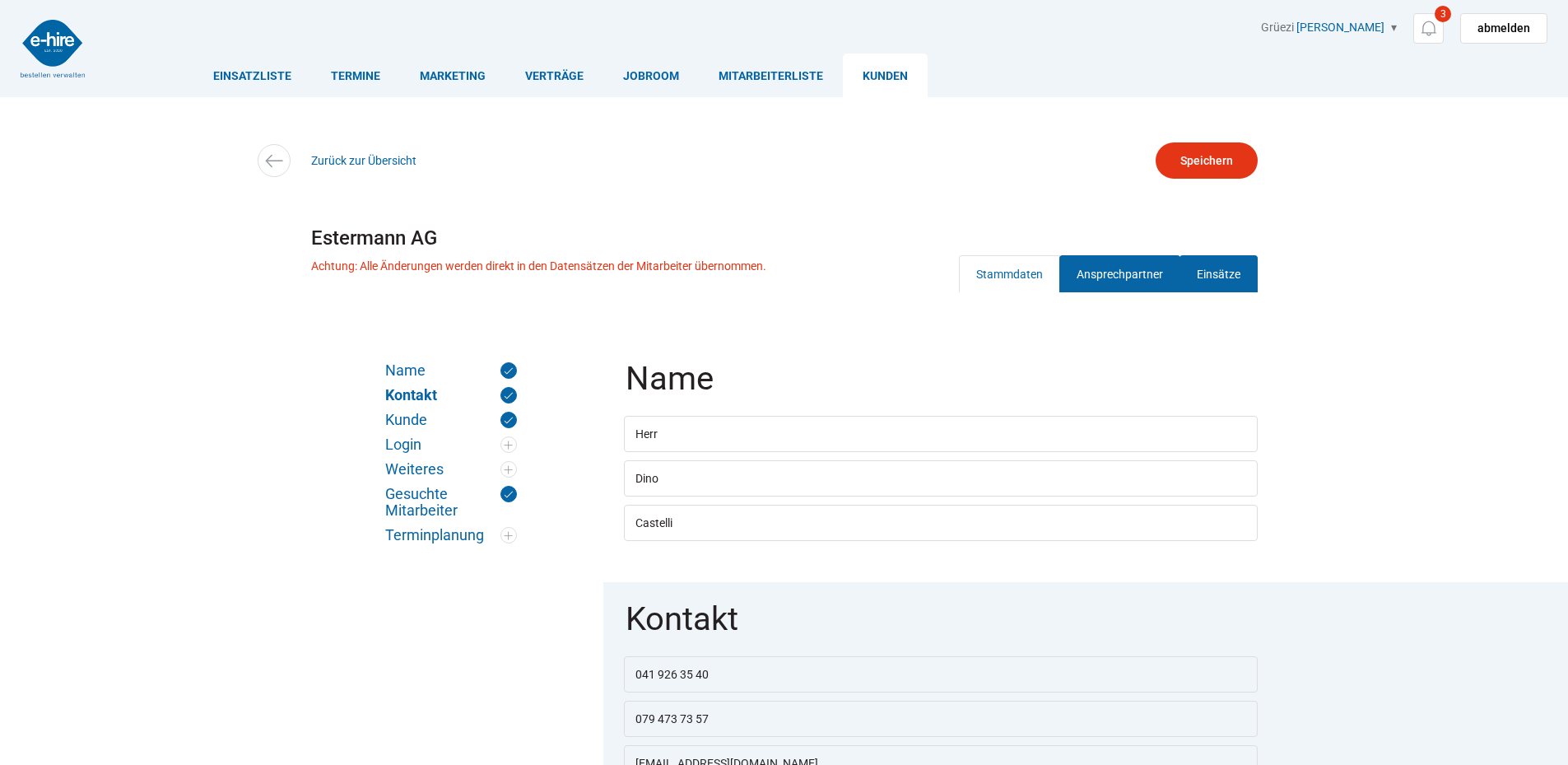
click at [1219, 265] on link "Einsätze" at bounding box center [1218, 274] width 78 height 37
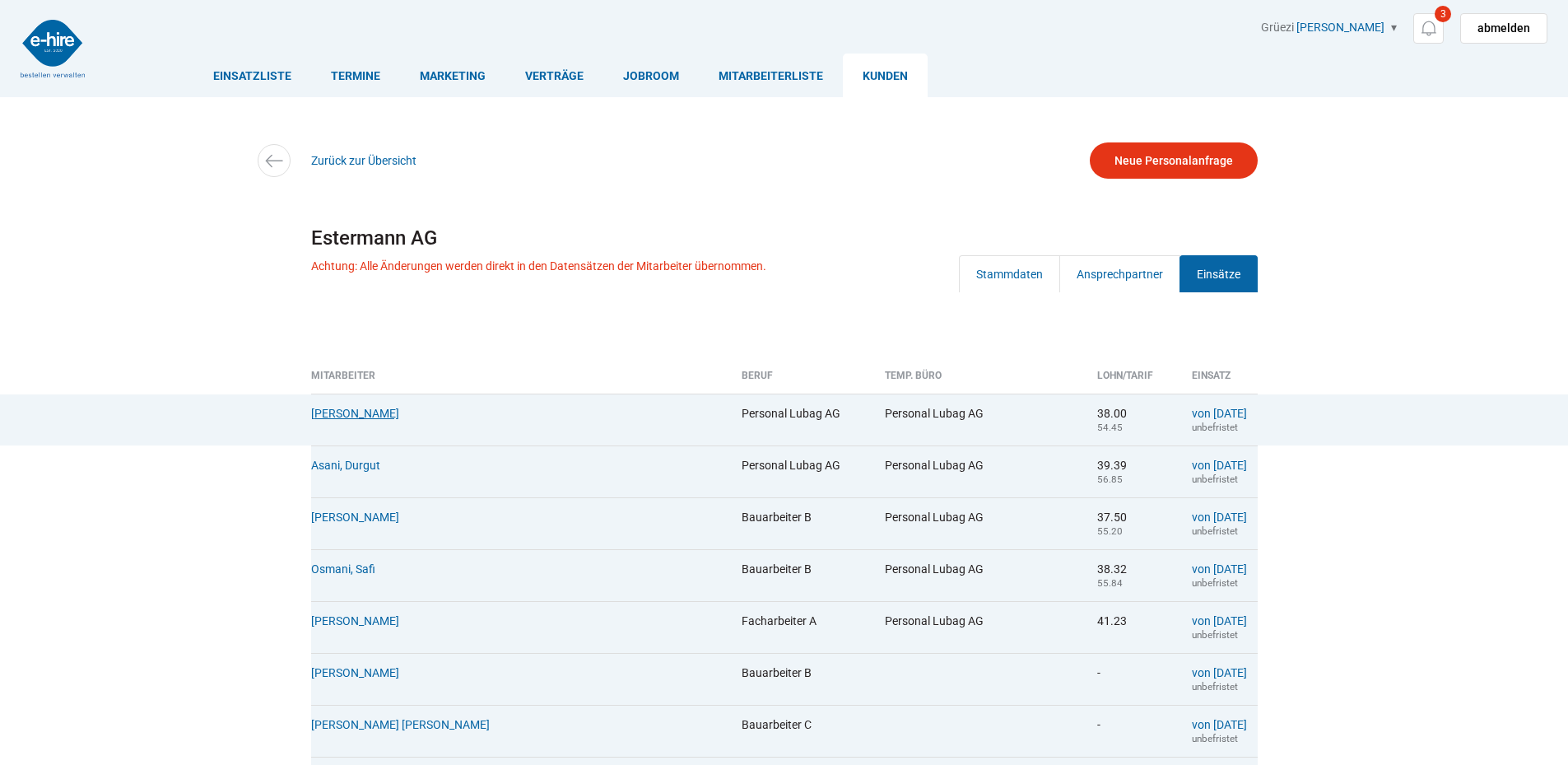
click at [339, 420] on link "Cacace, Danilo" at bounding box center [355, 413] width 88 height 14
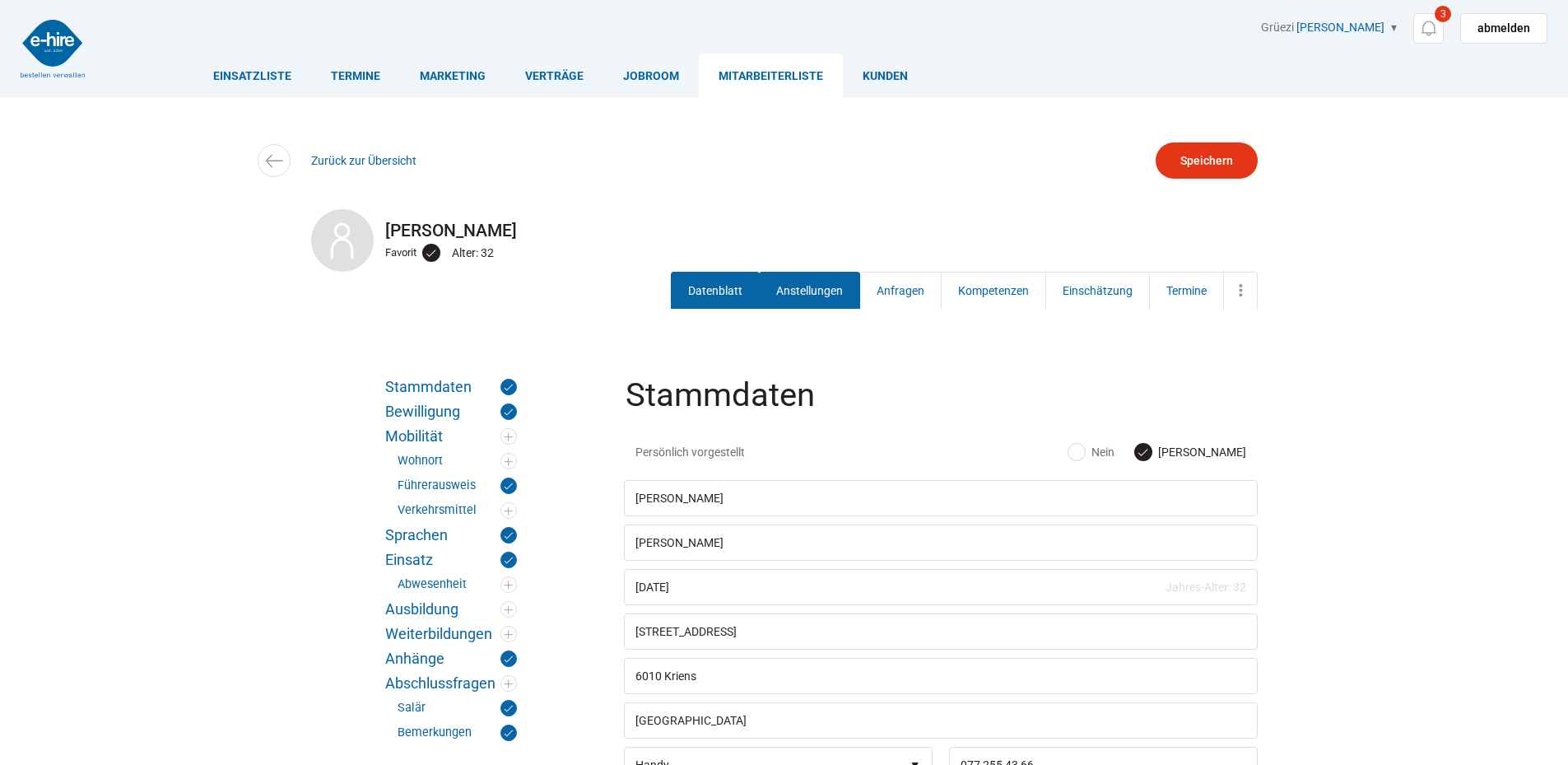
click at [826, 287] on link "Anstellungen" at bounding box center [809, 290] width 102 height 37
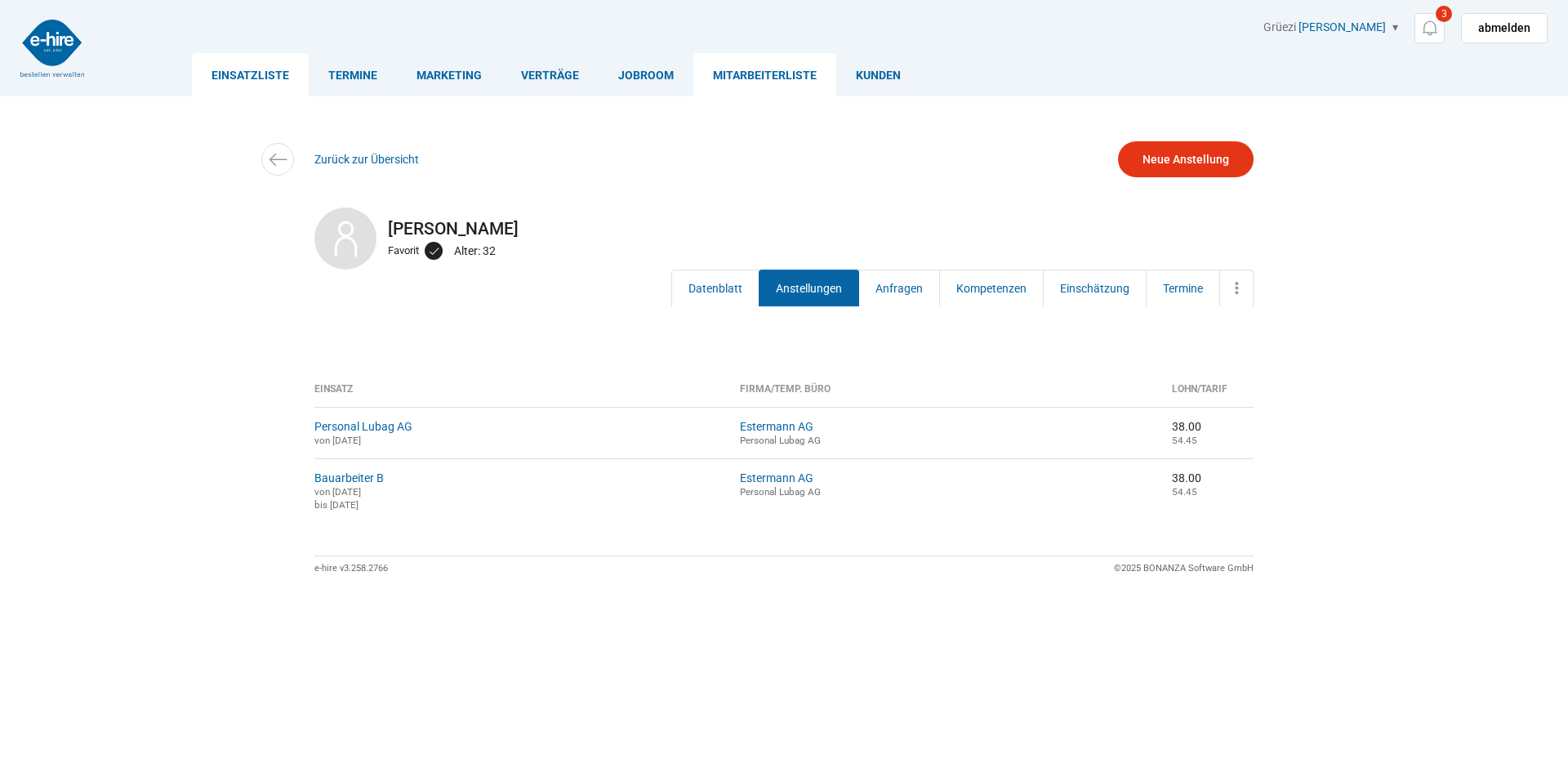
click at [270, 79] on link "Einsatzliste" at bounding box center [250, 74] width 117 height 43
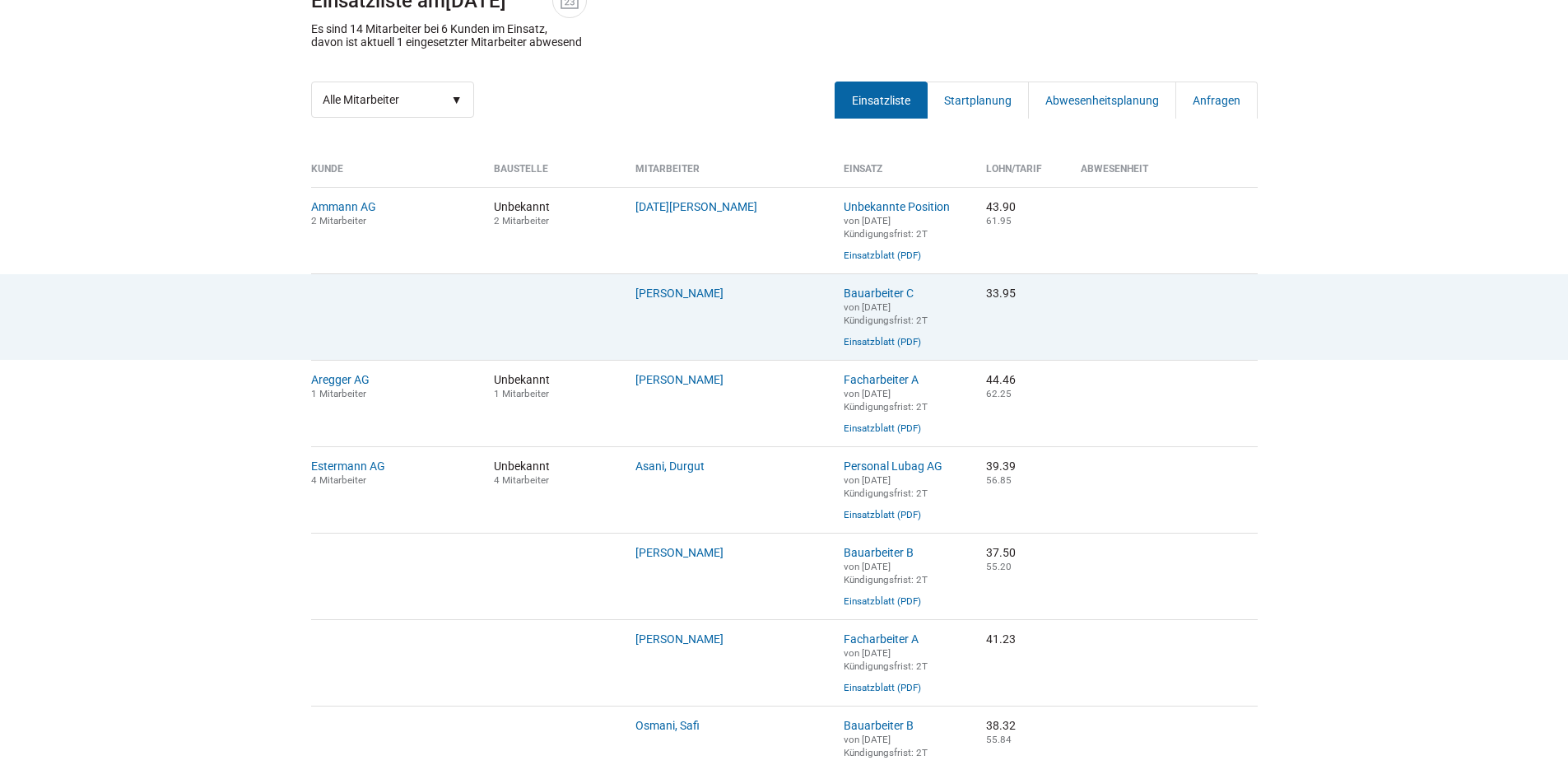
scroll to position [247, 0]
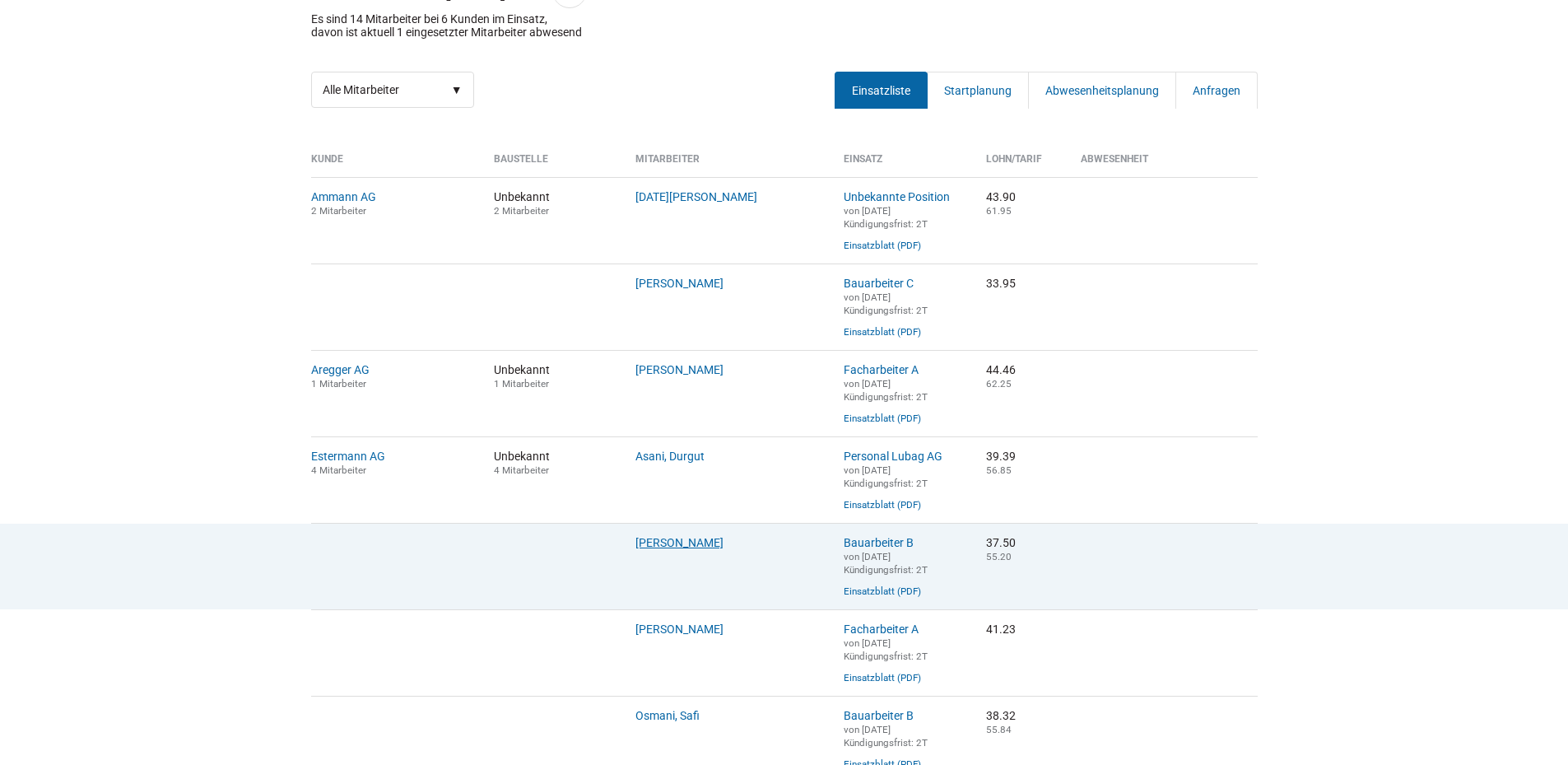
click at [684, 549] on link "Eyenghaleki, Robert" at bounding box center [679, 543] width 88 height 14
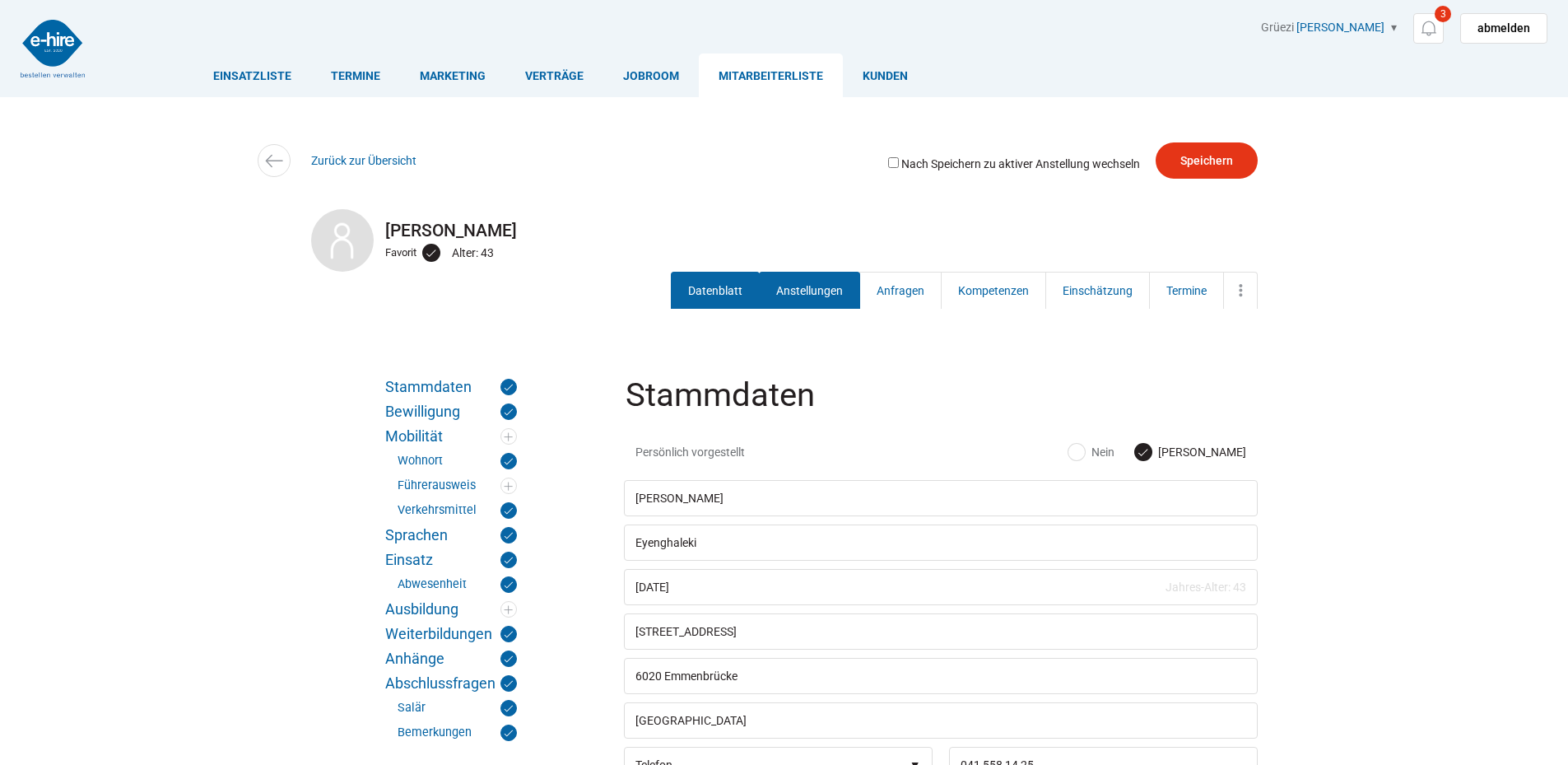
click at [796, 276] on link "Anstellungen" at bounding box center [809, 290] width 102 height 37
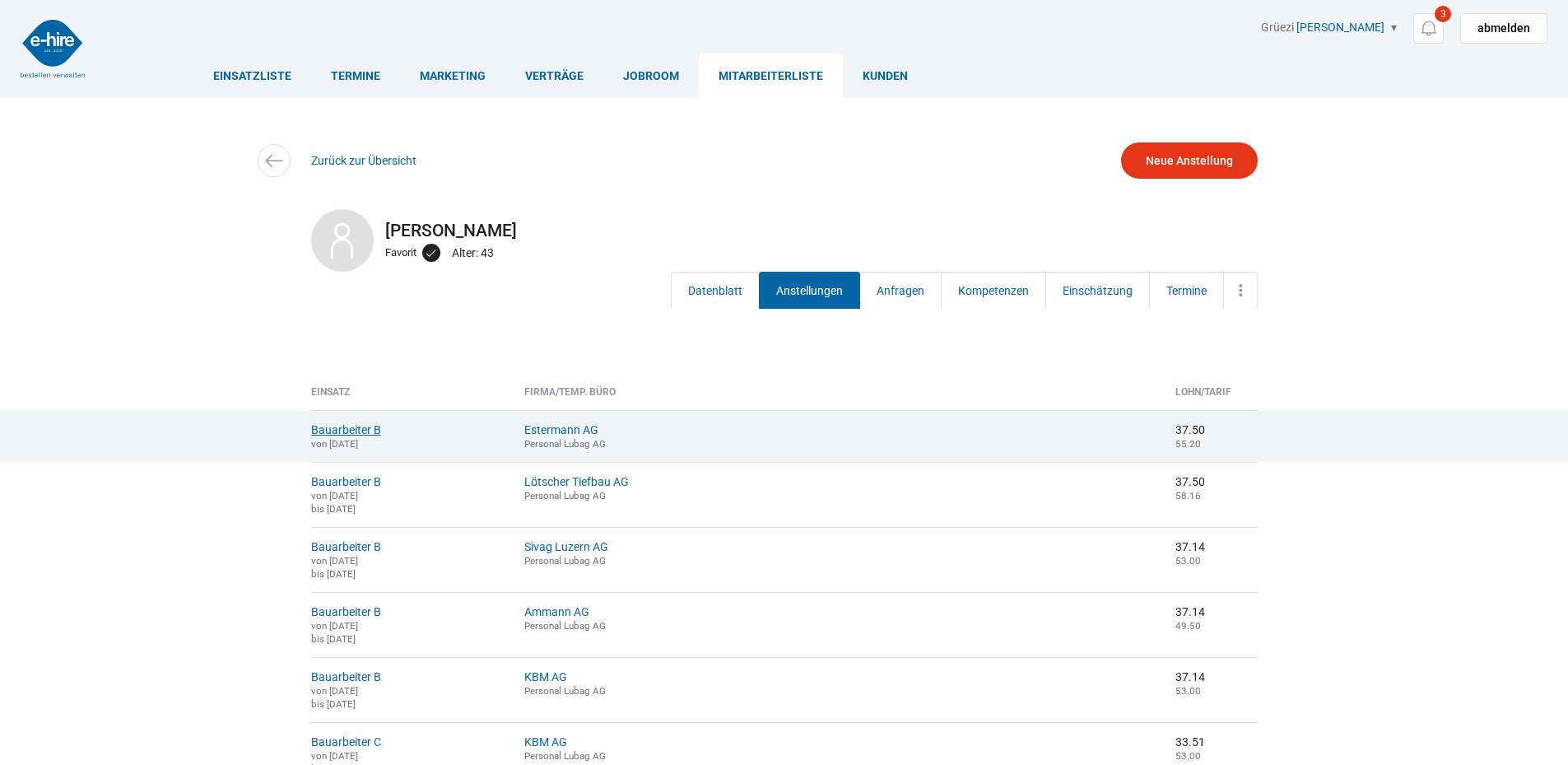
click at [340, 429] on link "Bauarbeiter B" at bounding box center [346, 429] width 70 height 14
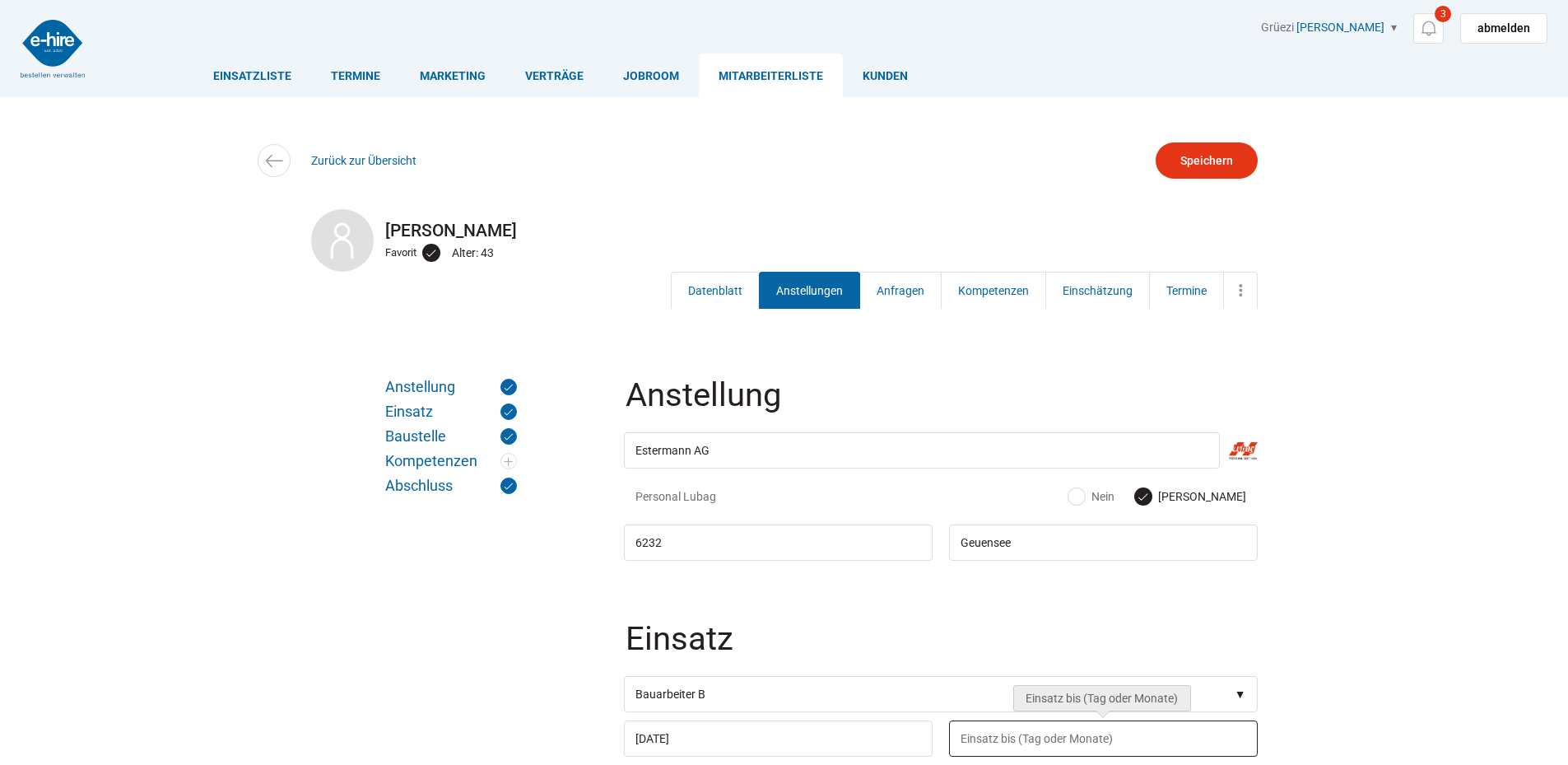
click at [1035, 747] on input "text" at bounding box center [1103, 738] width 309 height 36
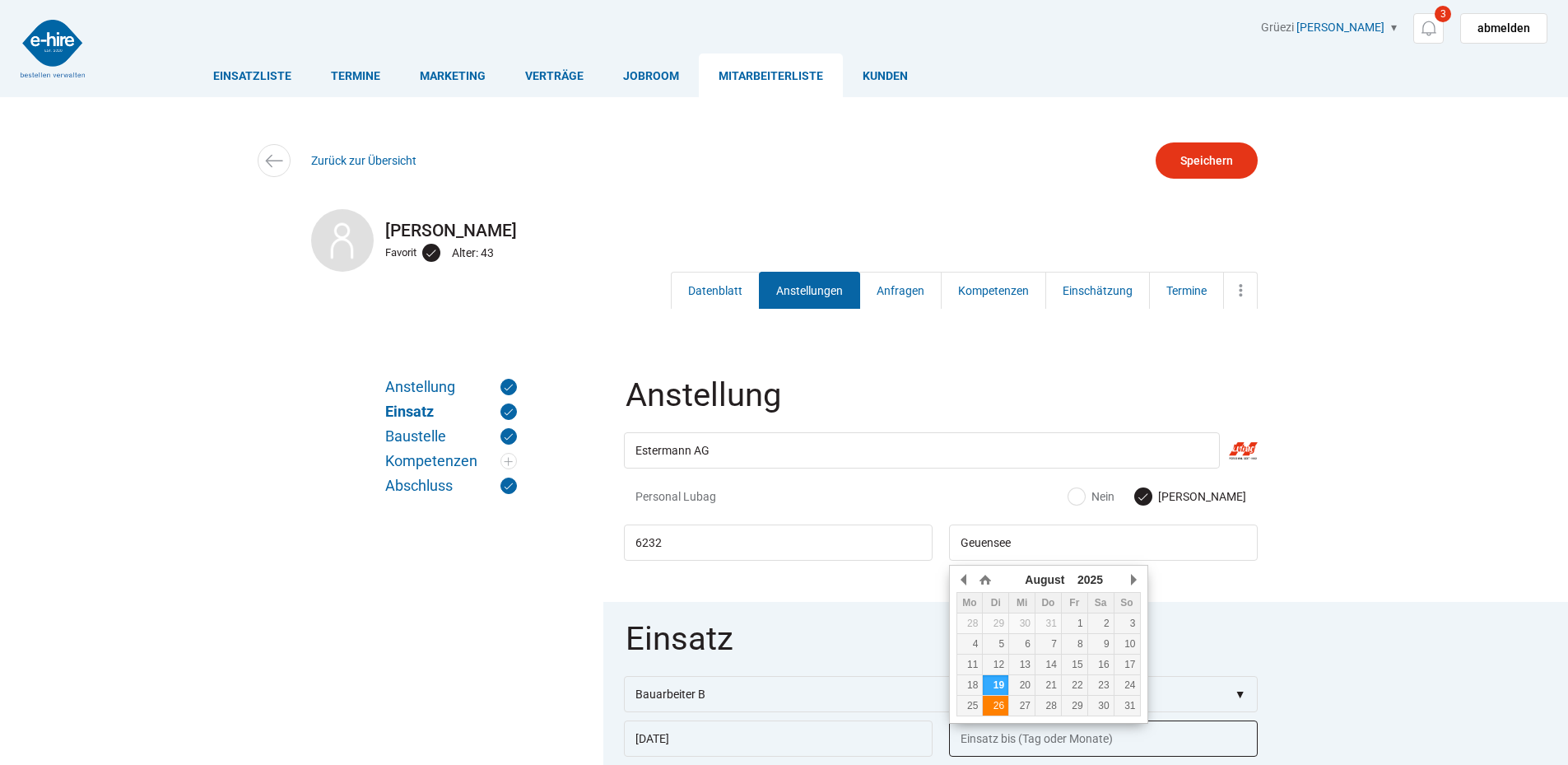
click at [994, 707] on div "26" at bounding box center [995, 706] width 25 height 12
type input "[DATE]"
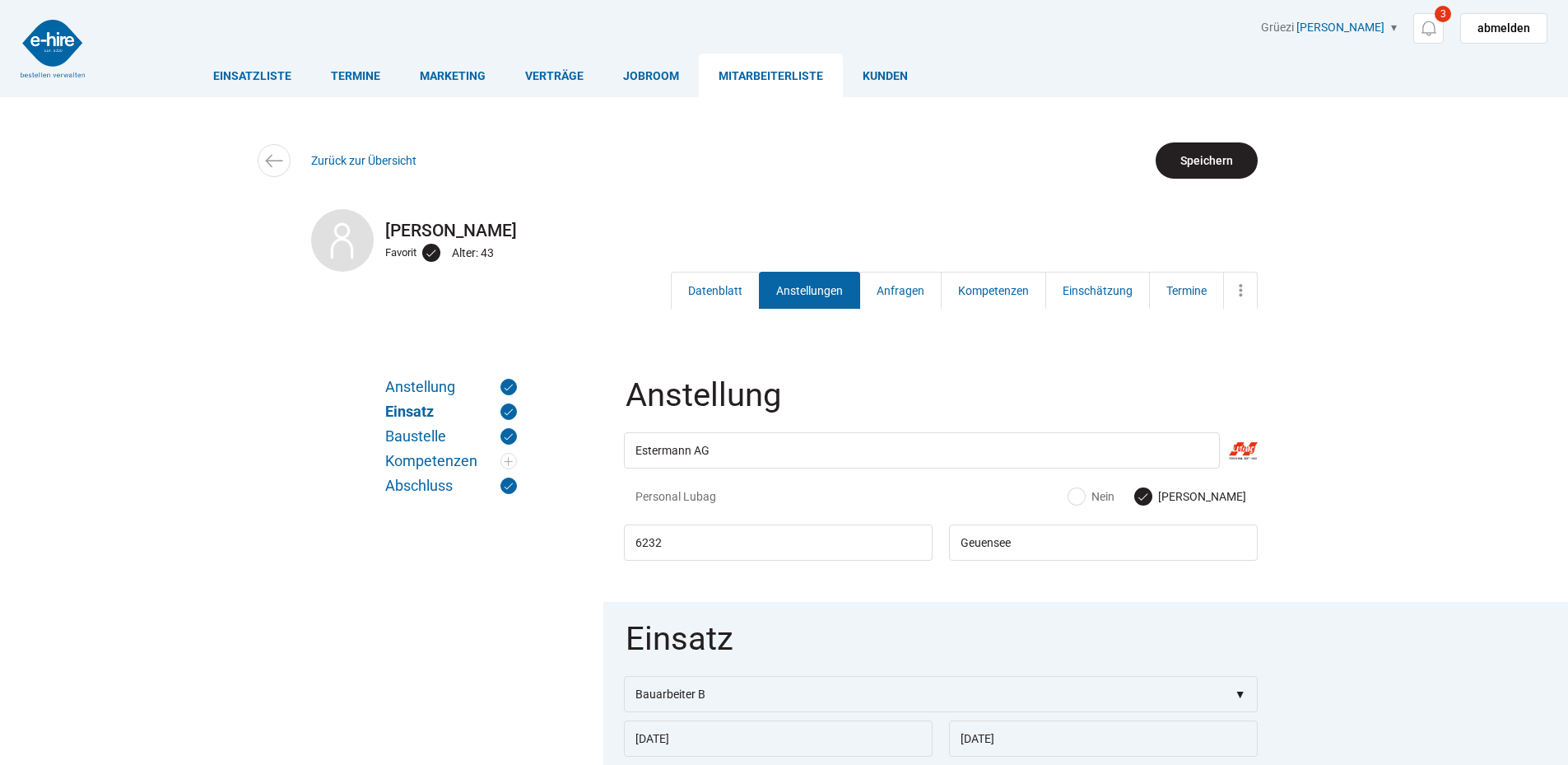
click at [1209, 166] on input "Speichern" at bounding box center [1205, 160] width 102 height 36
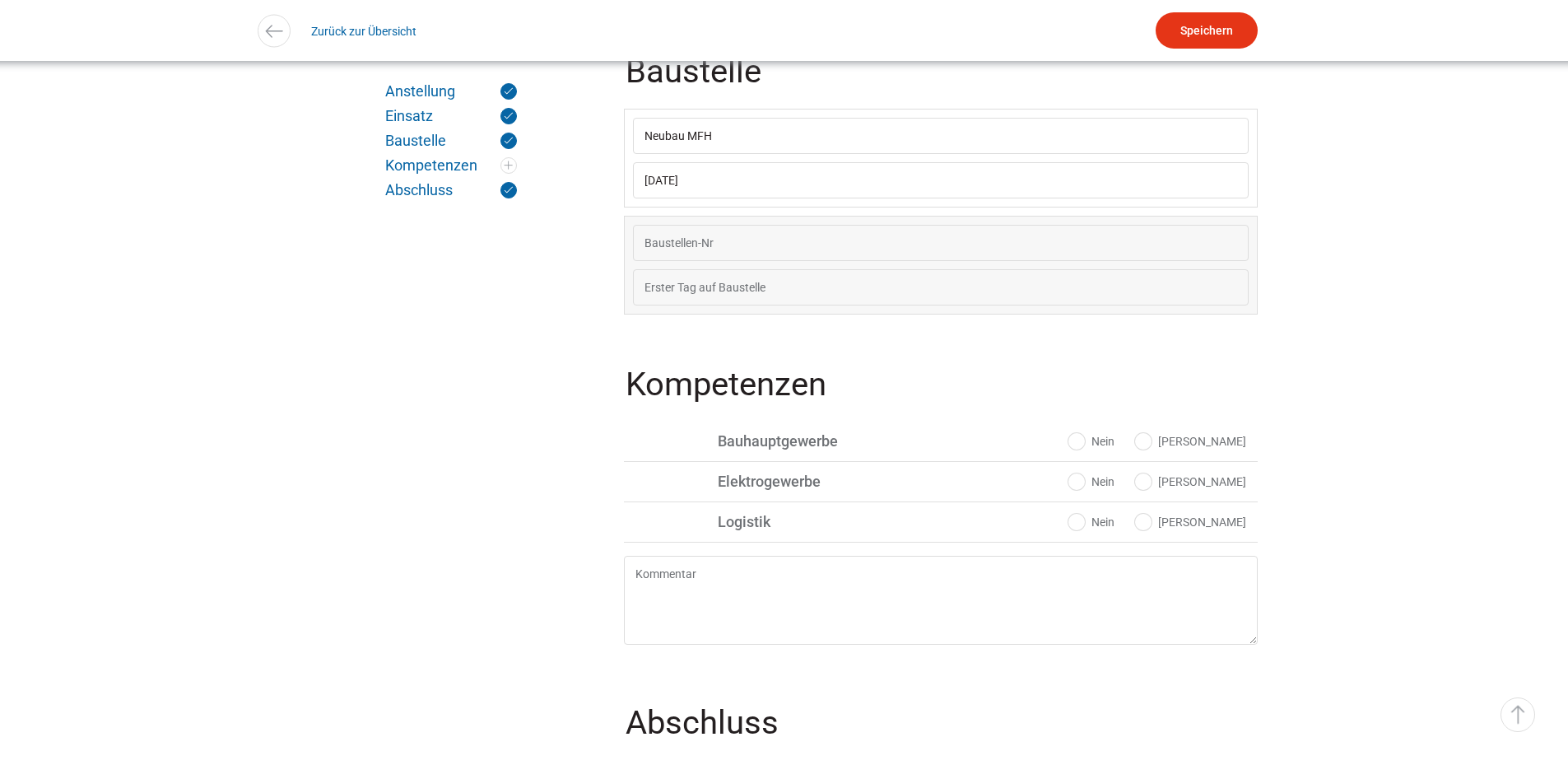
scroll to position [1717, 0]
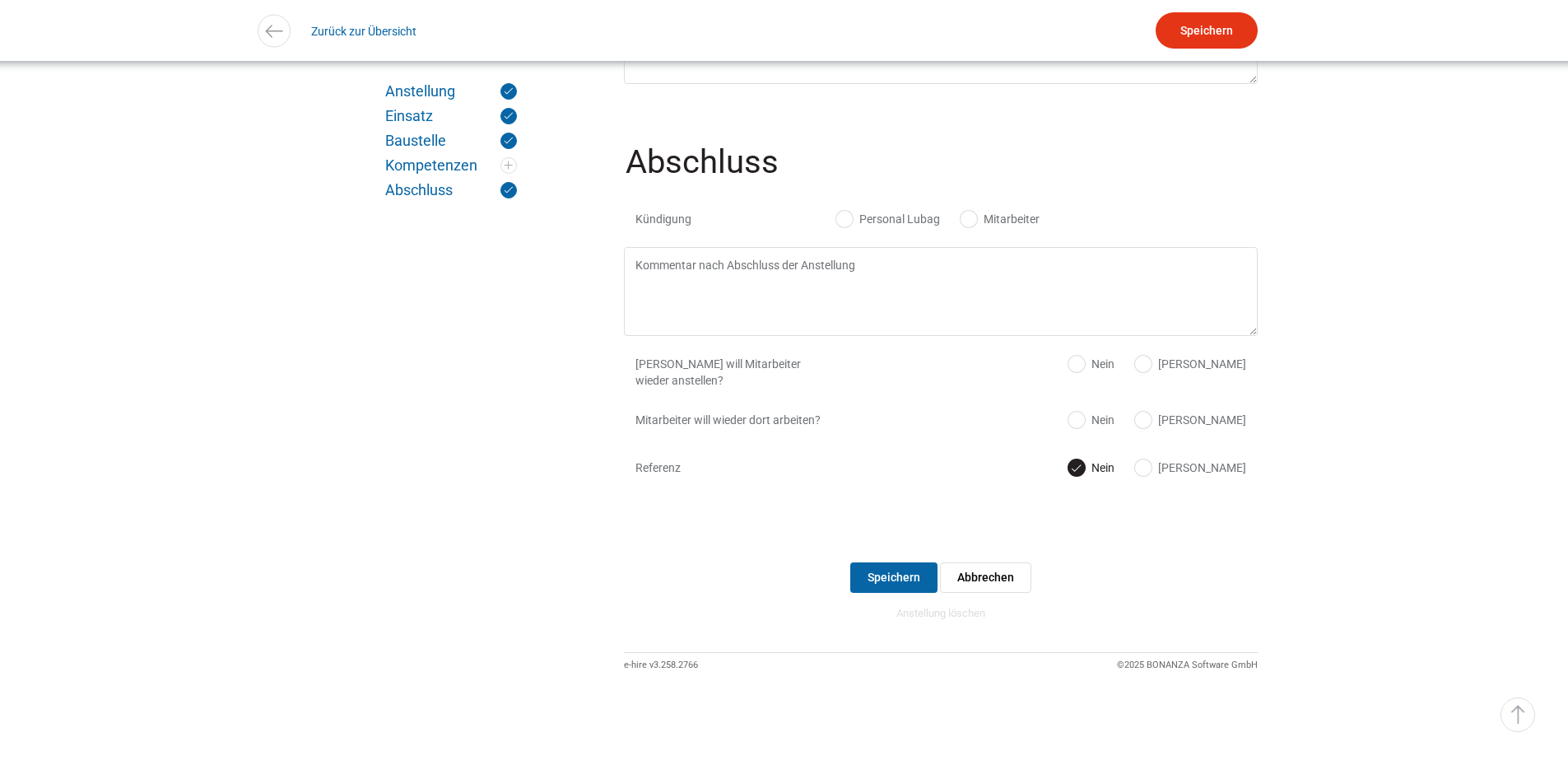
click at [854, 216] on label "Personal Lubag" at bounding box center [887, 219] width 103 height 16
radio input "true"
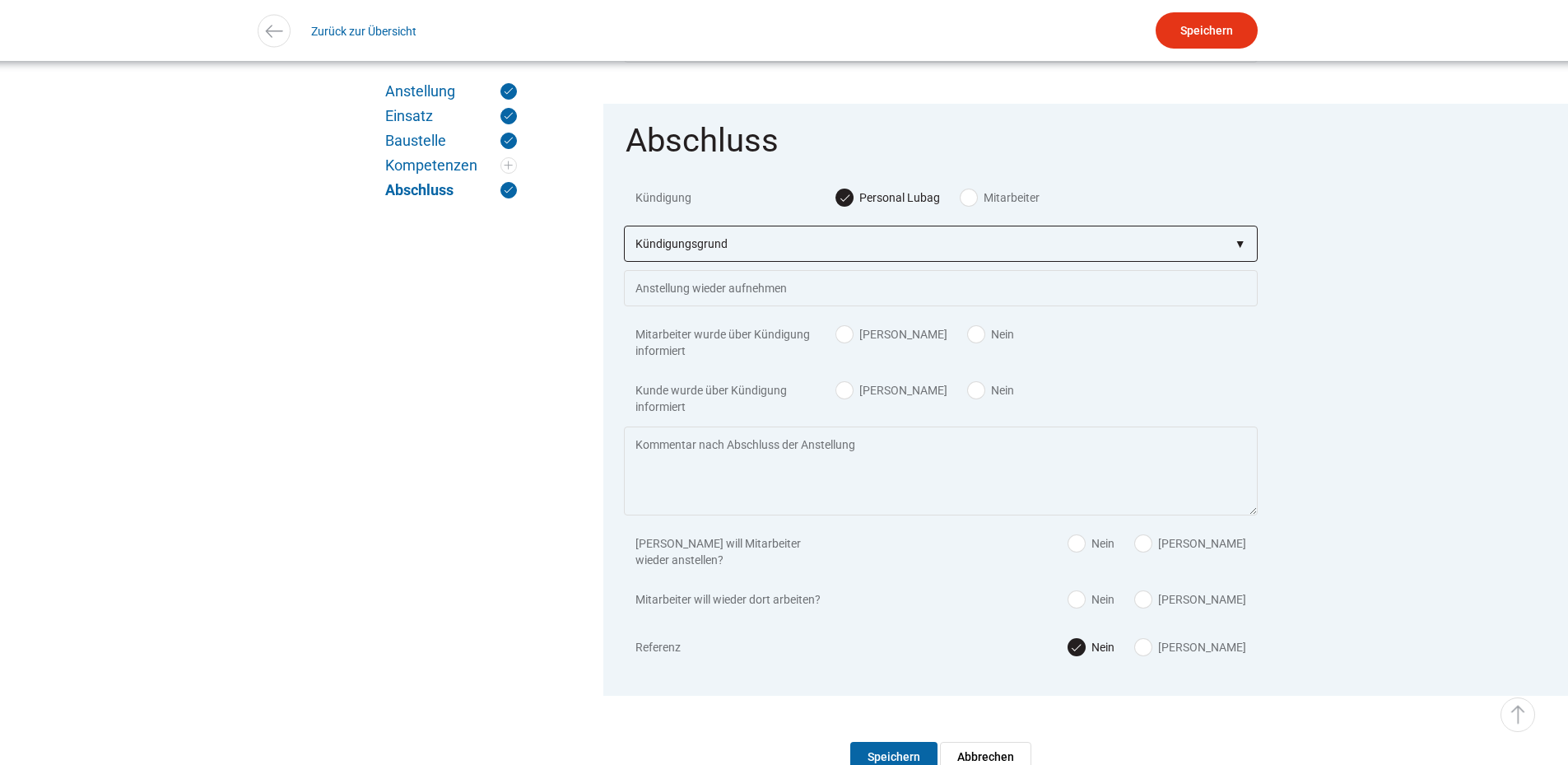
click at [717, 262] on select"] "Kündigungsgrund zu wenig Arbeit Mitarbeiter hatte neue Stelle Firma Konkurs im …" at bounding box center [940, 244] width 633 height 36
select select"] "zu wenig Arbeit"
click at [623, 239] on select"] "Kündigungsgrund zu wenig Arbeit Mitarbeiter hatte neue Stelle Firma Konkurs im …" at bounding box center [940, 244] width 633 height 36
click at [1195, 10] on div "Detailsuche Robert Eyenghaleki Favorit Alter: 43 Datenblatt Anstellungen Anfrag…" at bounding box center [784, 31] width 5925 height 61
click at [1197, 24] on input "Speichern" at bounding box center [1205, 31] width 102 height 36
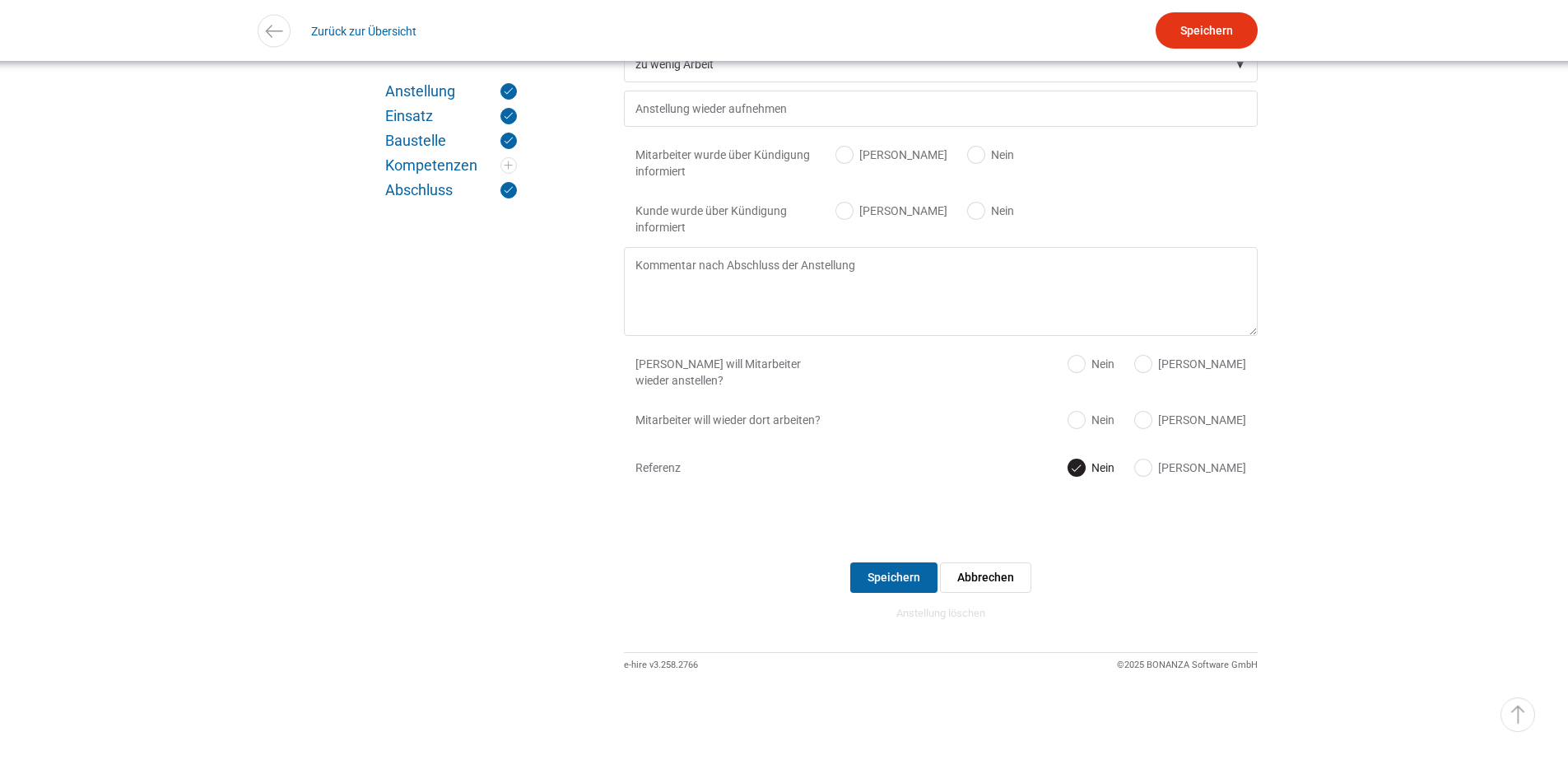
scroll to position [1920, 0]
click at [901, 562] on input "Speichern" at bounding box center [893, 578] width 87 height 31
click at [1518, 702] on link "▵ Nach oben" at bounding box center [1518, 715] width 34 height 34
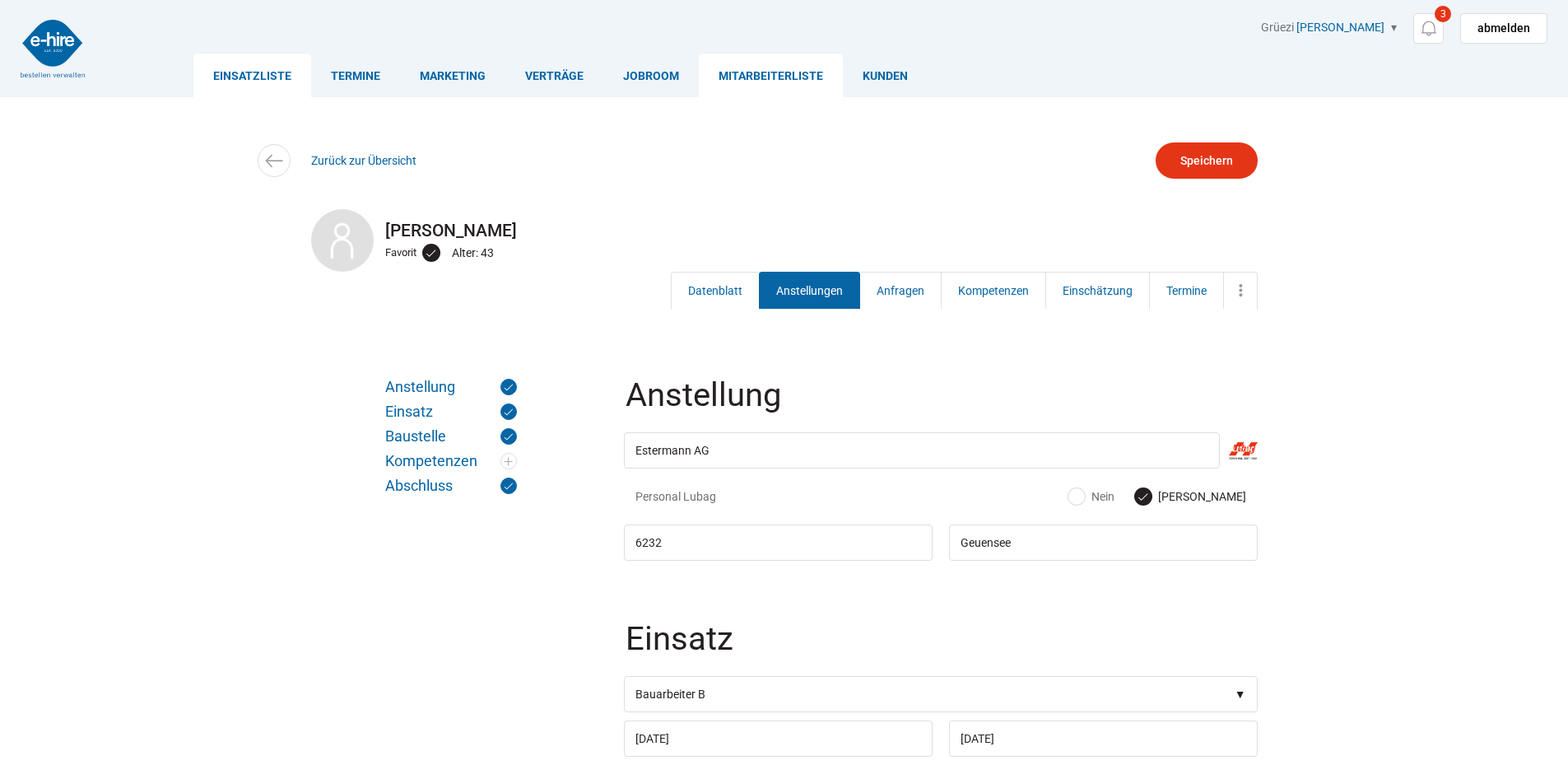
click at [215, 76] on link "Einsatzliste" at bounding box center [252, 75] width 118 height 43
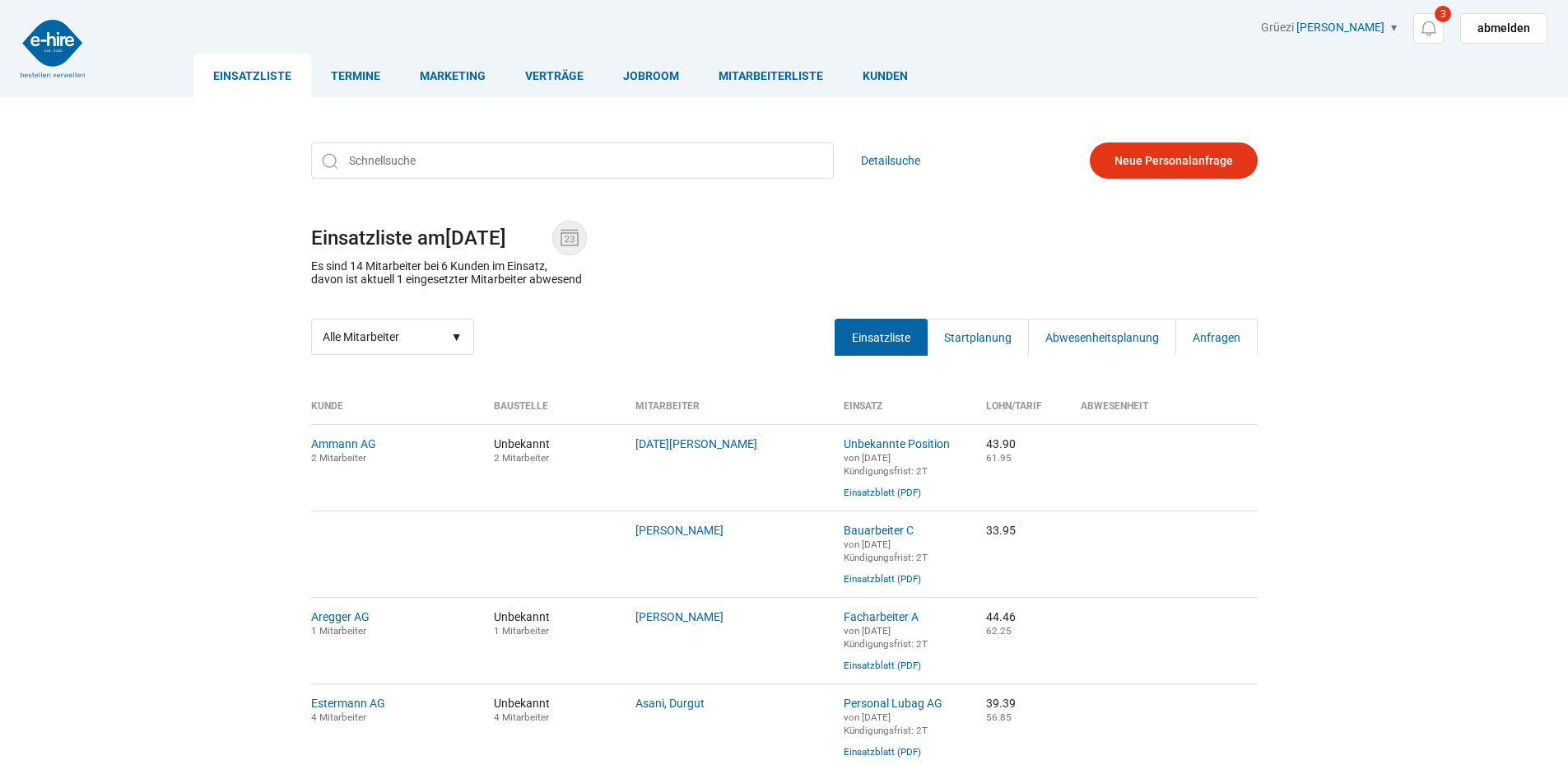
click at [578, 223] on span at bounding box center [569, 238] width 34 height 34
click at [552, 227] on input "19.08.2025" at bounding box center [498, 238] width 107 height 23
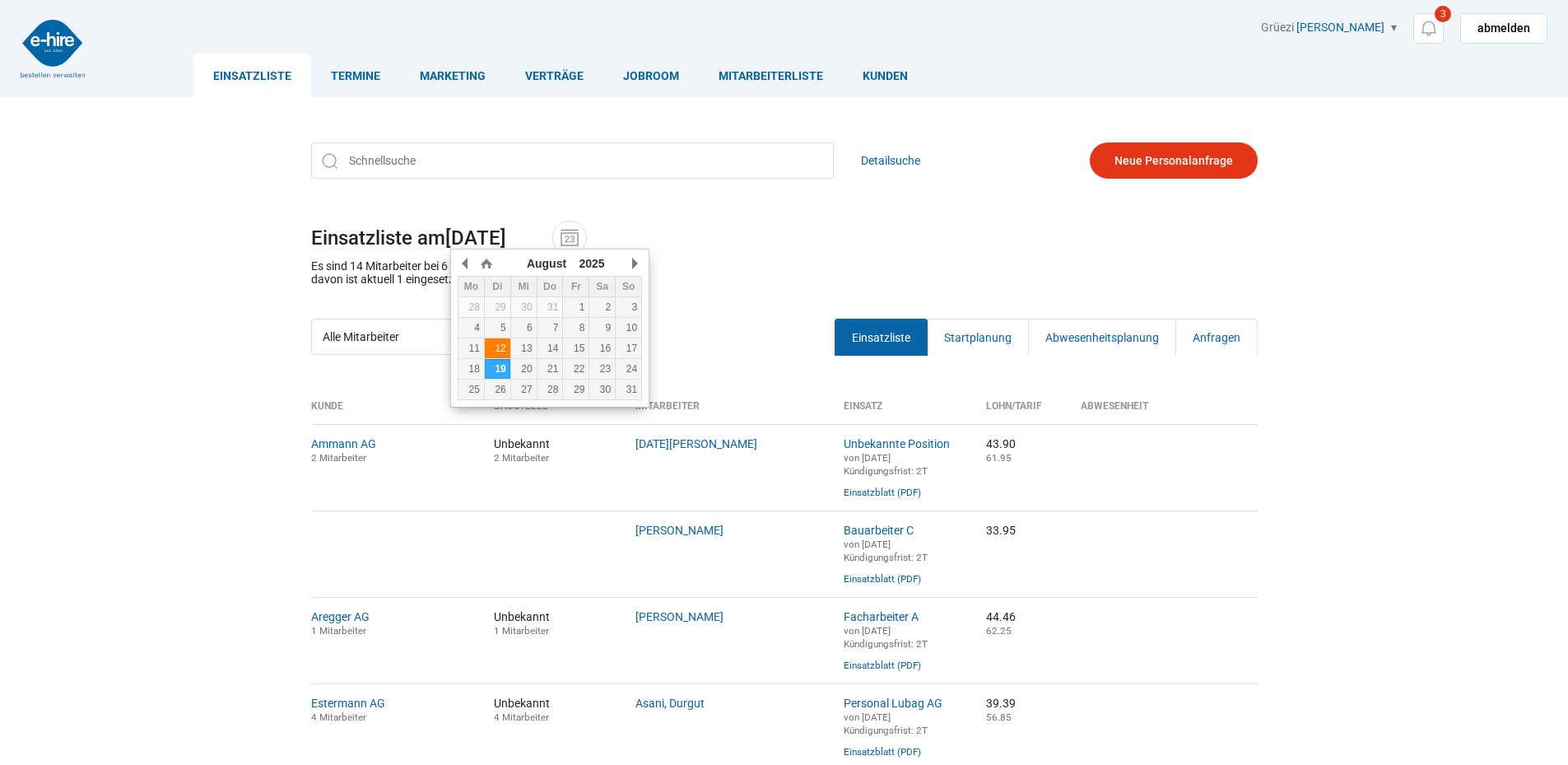
click at [497, 353] on div "12" at bounding box center [497, 348] width 25 height 12
type input "12.08.2025"
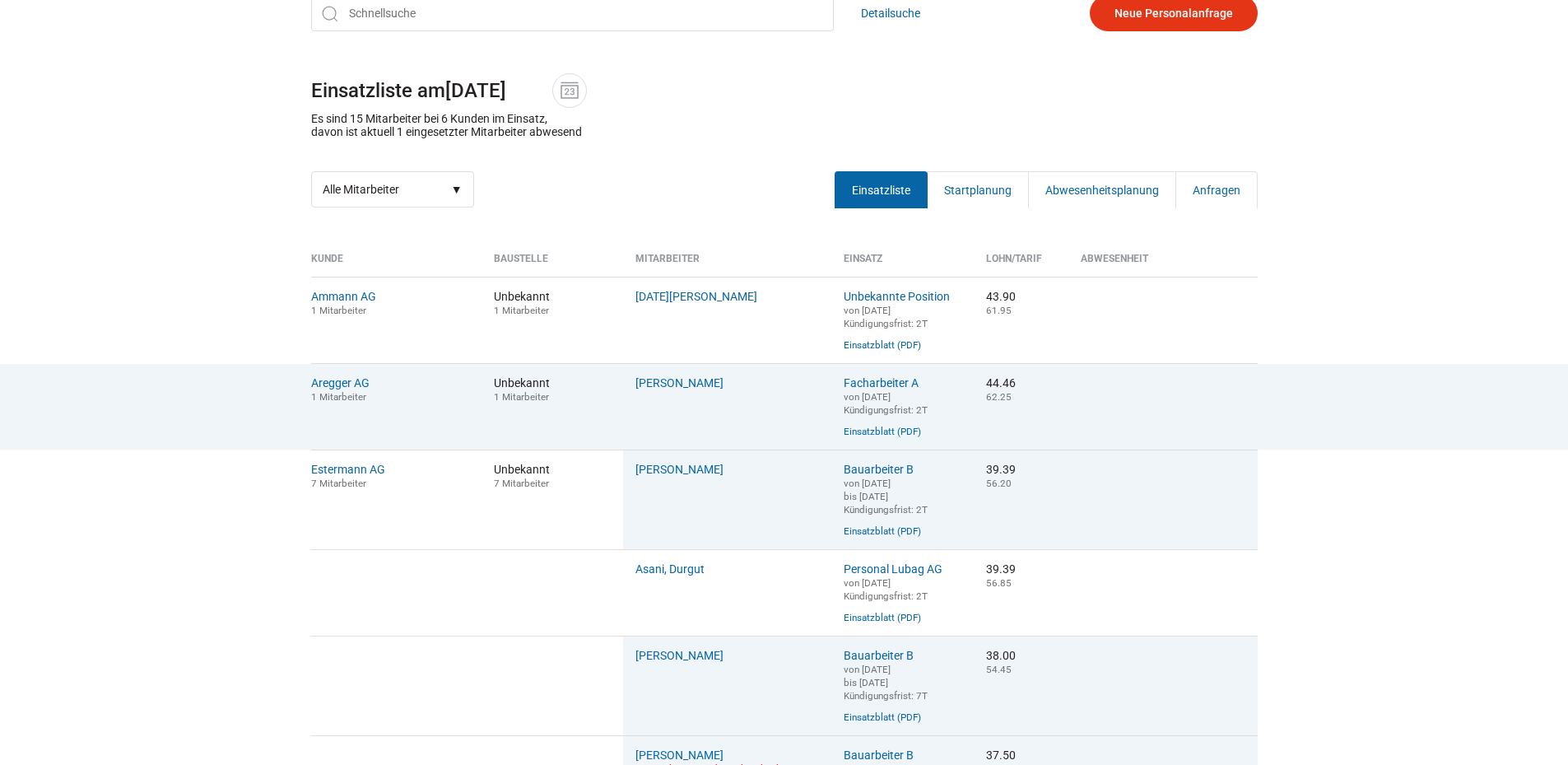
scroll to position [247, 0]
